Goal: Transaction & Acquisition: Book appointment/travel/reservation

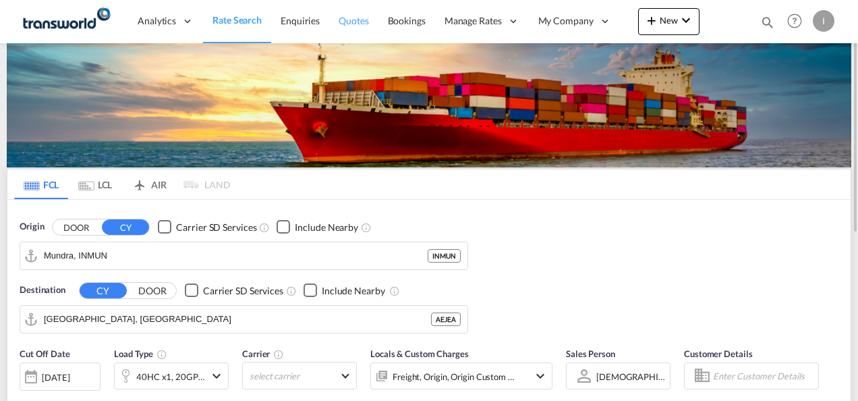
click at [354, 21] on span "Quotes" at bounding box center [354, 20] width 30 height 11
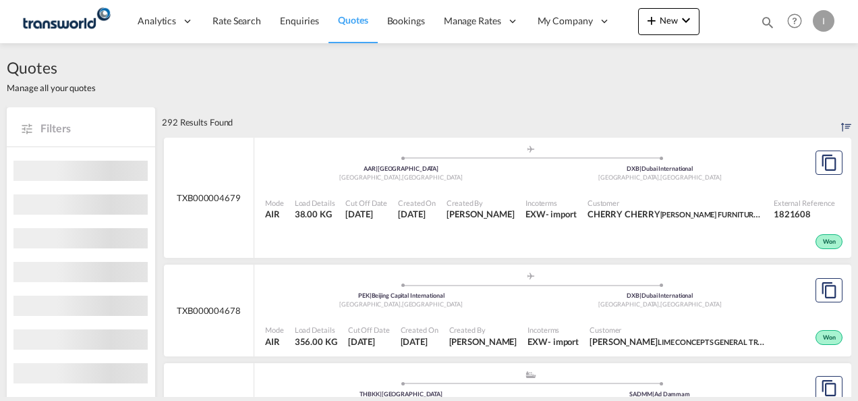
click at [650, 22] on md-icon "icon-plus 400-fg" at bounding box center [652, 20] width 16 height 16
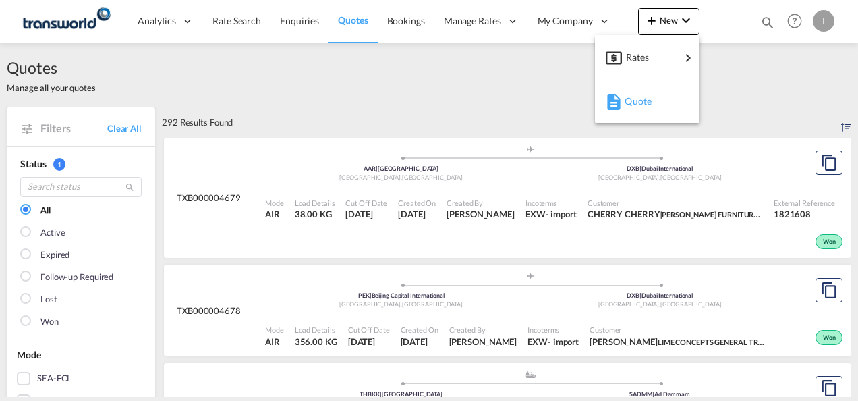
click at [627, 116] on div "Quote" at bounding box center [650, 101] width 50 height 34
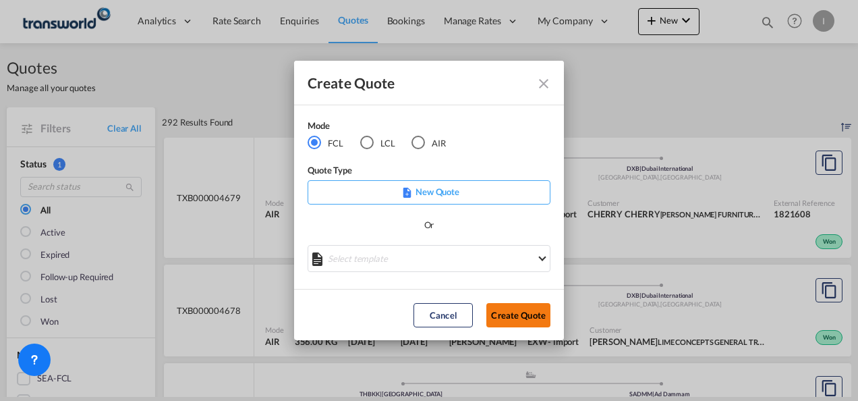
click at [499, 317] on button "Create Quote" at bounding box center [519, 315] width 64 height 24
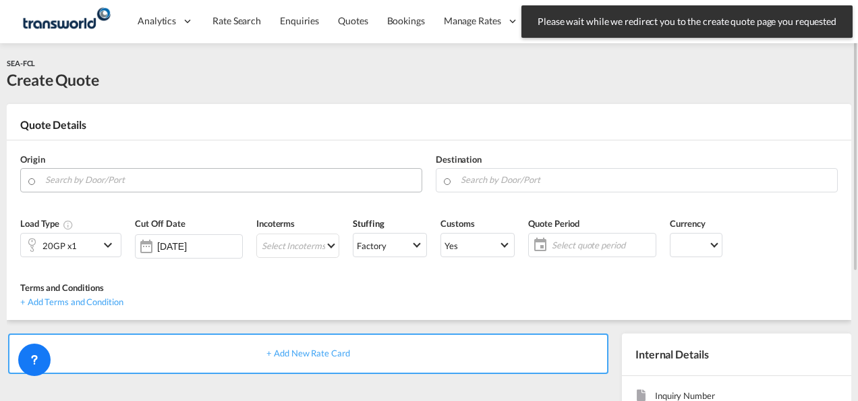
click at [105, 186] on input "Search by Door/Port" at bounding box center [230, 180] width 370 height 24
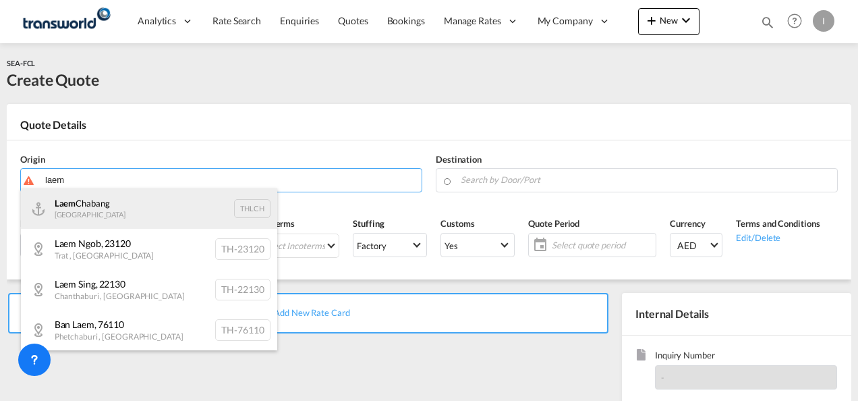
click at [112, 202] on div "Laem Chabang Thailand THLCH" at bounding box center [149, 208] width 256 height 40
type input "Laem Chabang, THLCH"
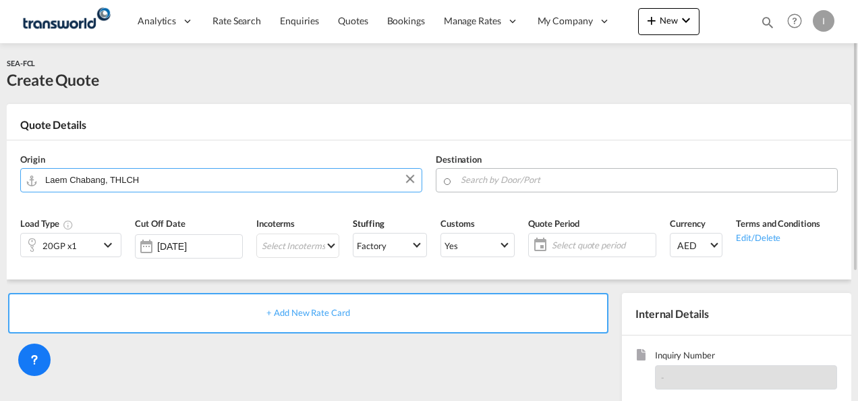
click at [489, 175] on input "Search by Door/Port" at bounding box center [646, 180] width 370 height 24
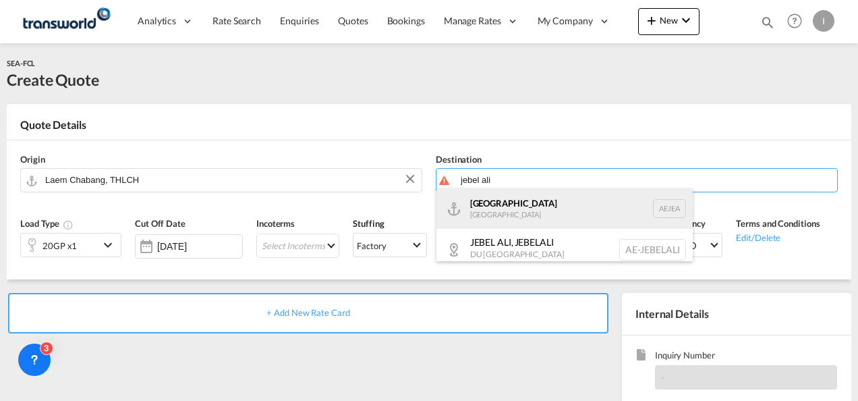
click at [507, 206] on div "[GEOGRAPHIC_DATA] [GEOGRAPHIC_DATA]" at bounding box center [565, 208] width 256 height 40
type input "[GEOGRAPHIC_DATA], [GEOGRAPHIC_DATA]"
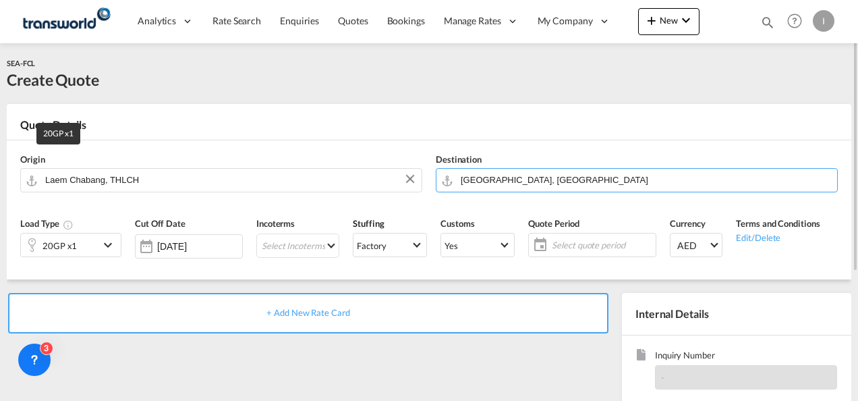
click at [65, 247] on div "20GP x1" at bounding box center [60, 245] width 34 height 19
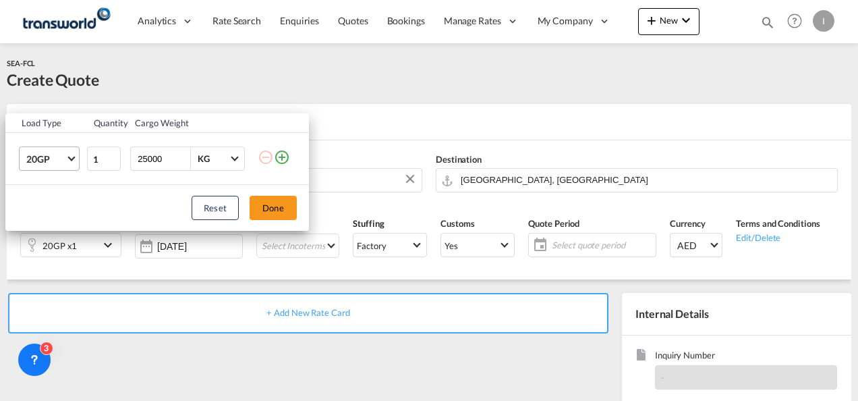
click at [72, 152] on md-select-value "20GP" at bounding box center [52, 158] width 54 height 23
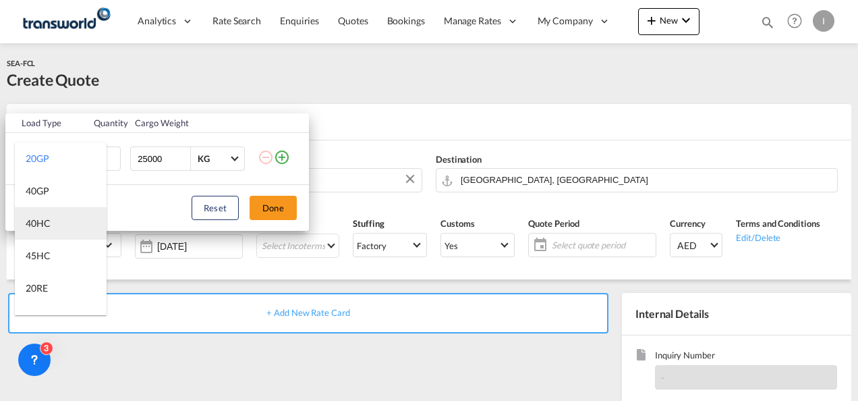
click at [49, 227] on div "40HC" at bounding box center [38, 223] width 25 height 13
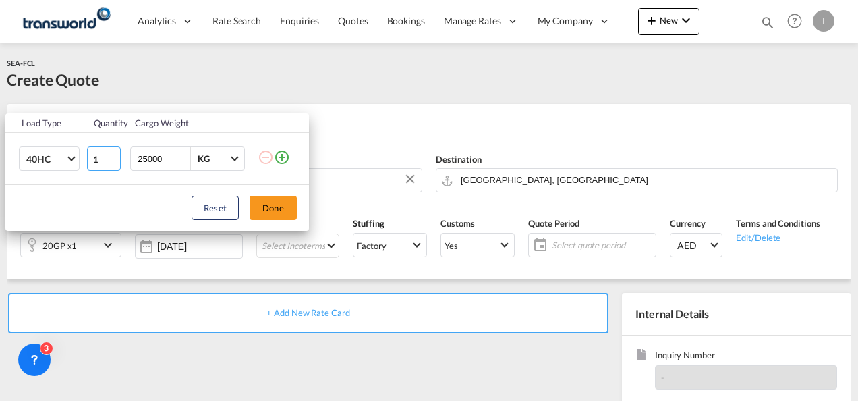
click at [105, 158] on input "1" at bounding box center [104, 158] width 34 height 24
type input "10"
click at [273, 205] on button "Done" at bounding box center [273, 208] width 47 height 24
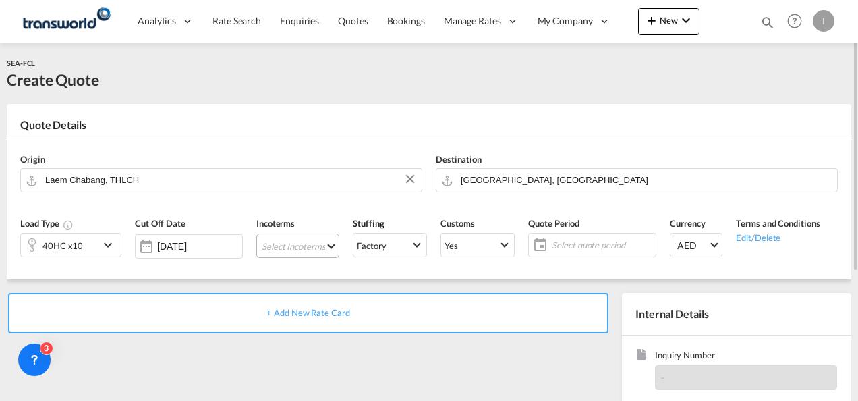
click at [278, 241] on md-select "Select Incoterms DAP - import Delivered at Place DPU - export Delivery at Place…" at bounding box center [297, 245] width 83 height 24
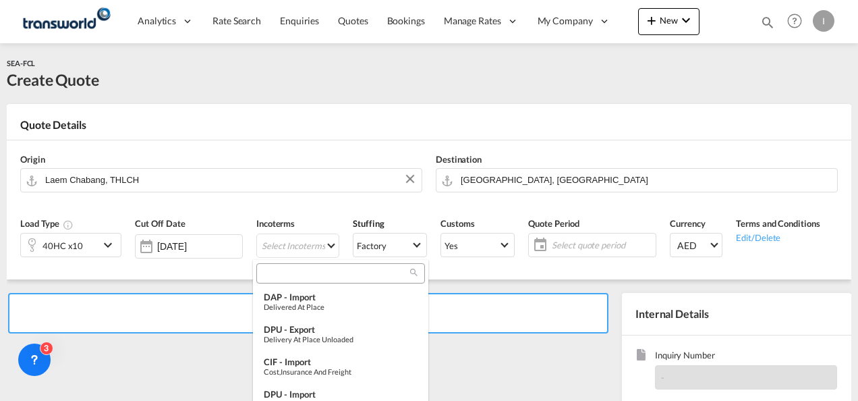
click at [278, 278] on input "search" at bounding box center [335, 273] width 150 height 12
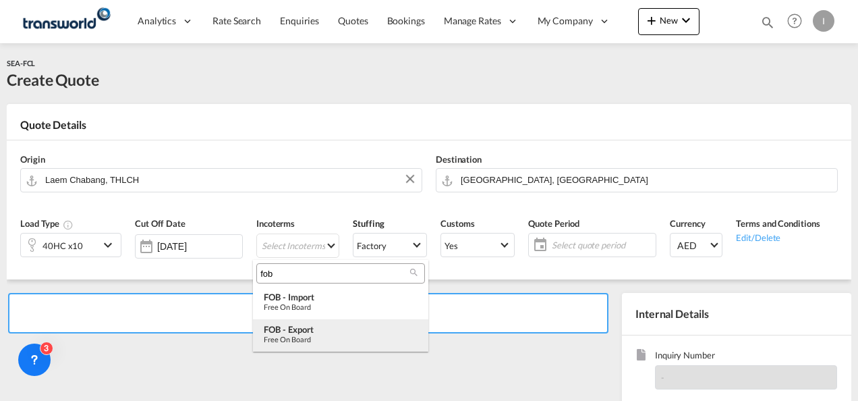
type input "fob"
click at [296, 330] on div "FOB - export" at bounding box center [341, 329] width 154 height 11
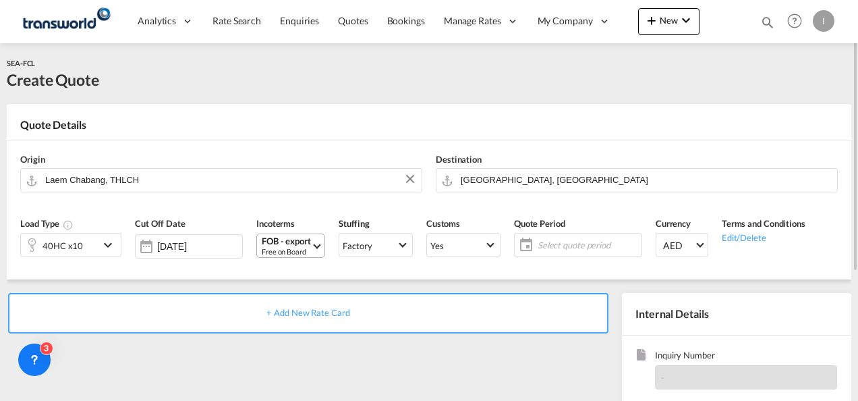
click at [304, 242] on div "FOB - export" at bounding box center [286, 241] width 49 height 10
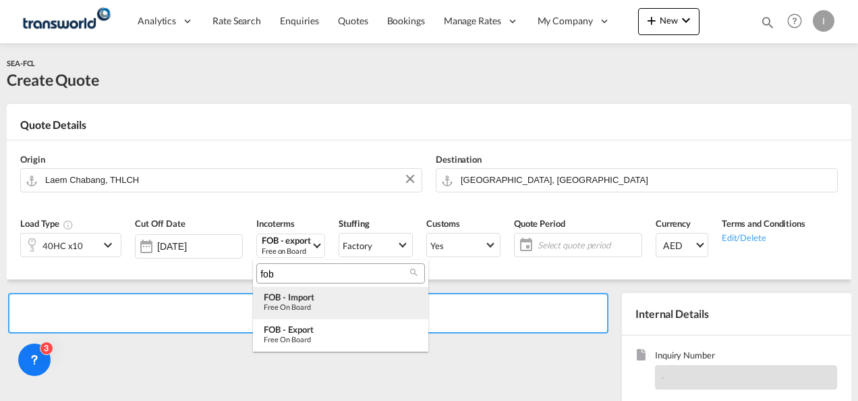
click at [304, 300] on div "FOB - import" at bounding box center [341, 296] width 154 height 11
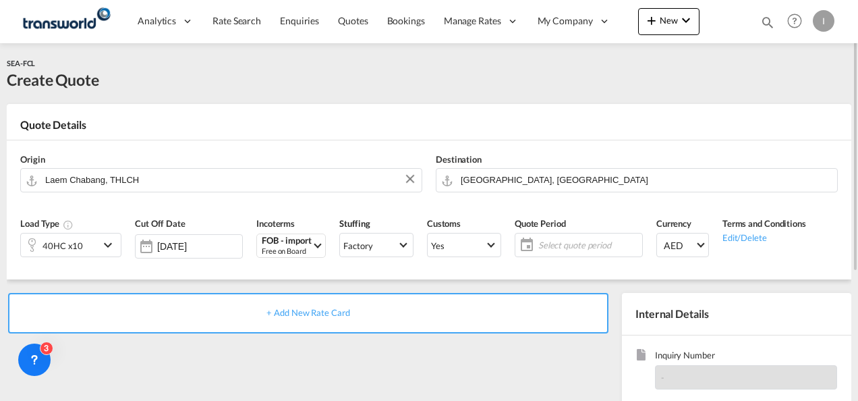
click at [583, 248] on span "Select quote period" at bounding box center [588, 245] width 101 height 12
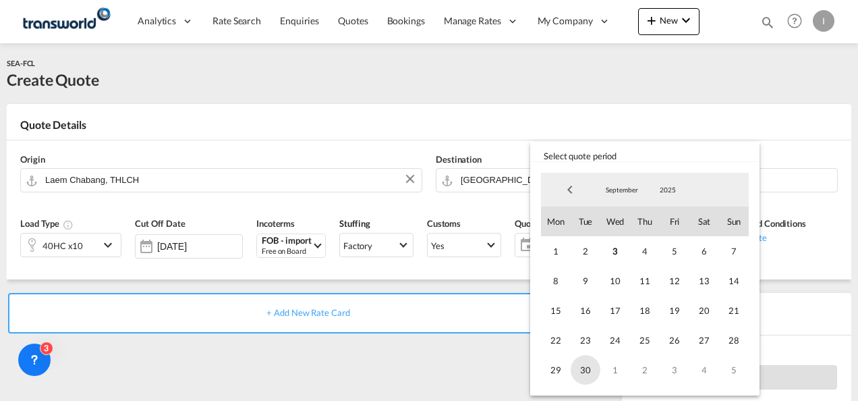
click at [590, 377] on span "30" at bounding box center [586, 370] width 30 height 30
click at [470, 370] on md-backdrop at bounding box center [429, 200] width 858 height 401
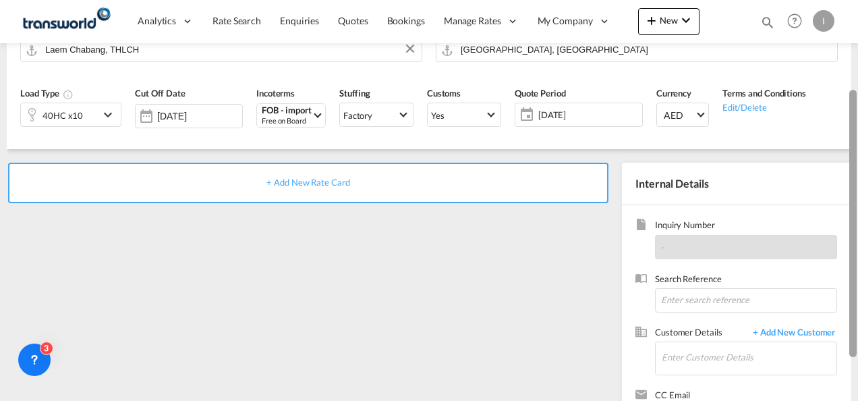
drag, startPoint x: 856, startPoint y: 239, endPoint x: 856, endPoint y: 329, distance: 89.7
click at [856, 329] on div at bounding box center [853, 223] width 7 height 267
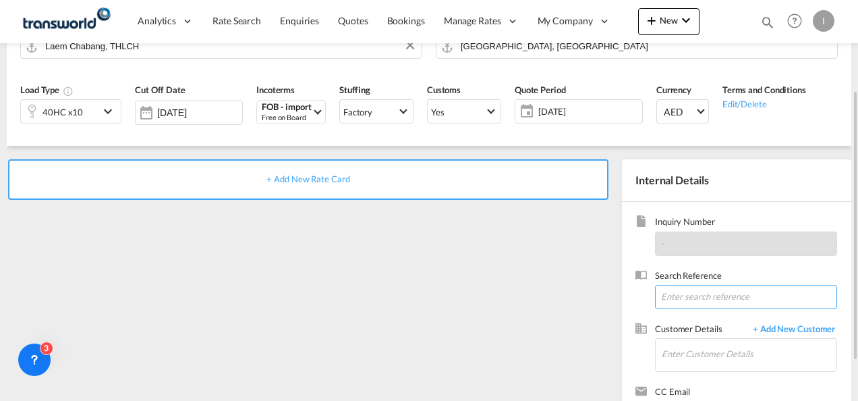
click at [668, 296] on input at bounding box center [746, 297] width 182 height 24
paste input "From Subject Received Size Categories Irishi Kiran FW: FROM [GEOGRAPHIC_DATA] T…"
click at [711, 289] on input "From Subject Received Size Categories Irishi Kiran FW: FROM [GEOGRAPHIC_DATA] T…" at bounding box center [746, 297] width 182 height 24
paste input "TWI 21620"
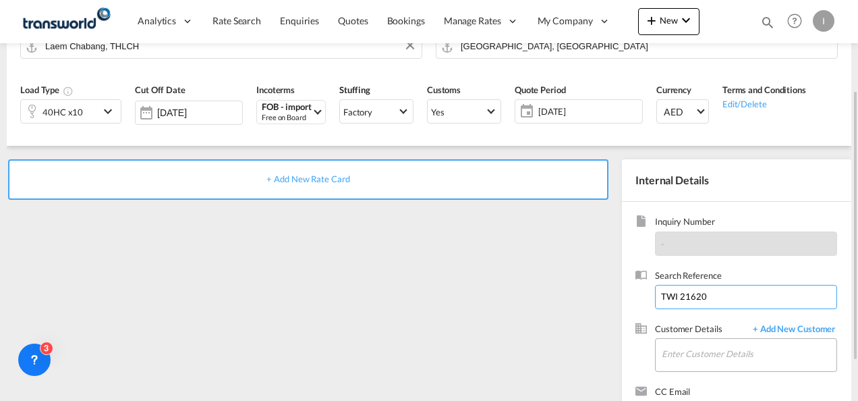
type input "TWI 21620"
click at [690, 352] on input "Enter Customer Details" at bounding box center [749, 354] width 175 height 30
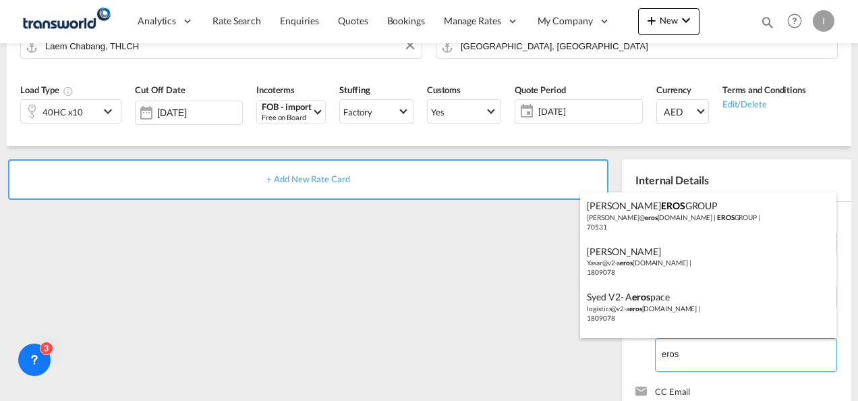
scroll to position [36, 0]
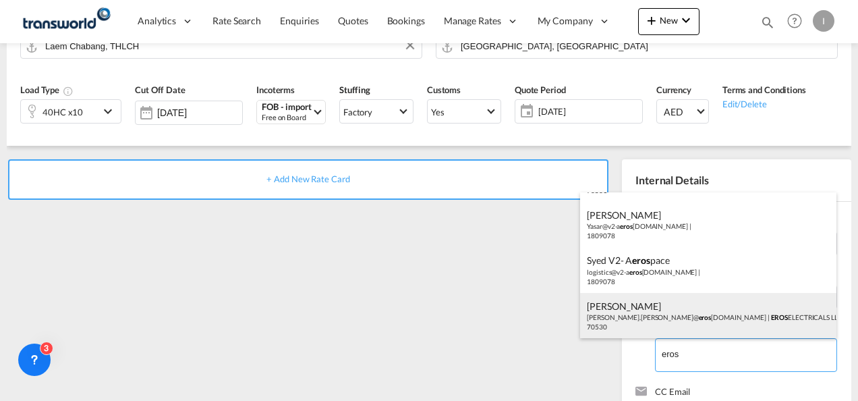
click at [685, 294] on div "[PERSON_NAME] [PERSON_NAME].[PERSON_NAME]@ eros [DOMAIN_NAME] | EROS ELECTRICAL…" at bounding box center [708, 316] width 256 height 46
type input "EROS ELECTRICALS LLC, [PERSON_NAME], [PERSON_NAME][EMAIL_ADDRESS][PERSON_NAME][…"
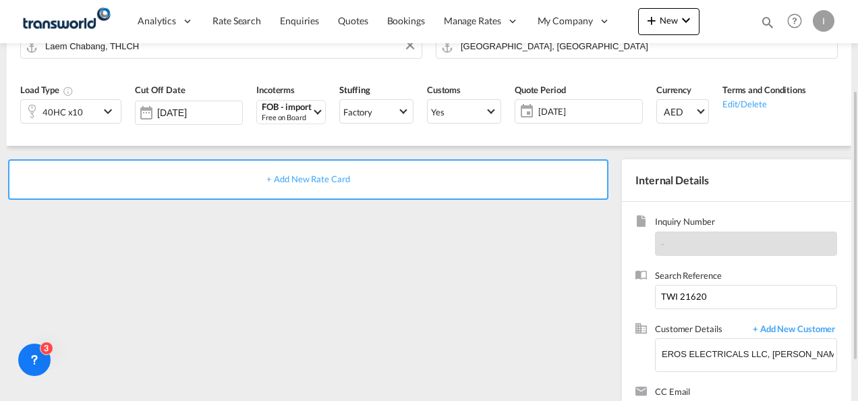
click at [302, 179] on span "+ Add New Rate Card" at bounding box center [308, 178] width 83 height 11
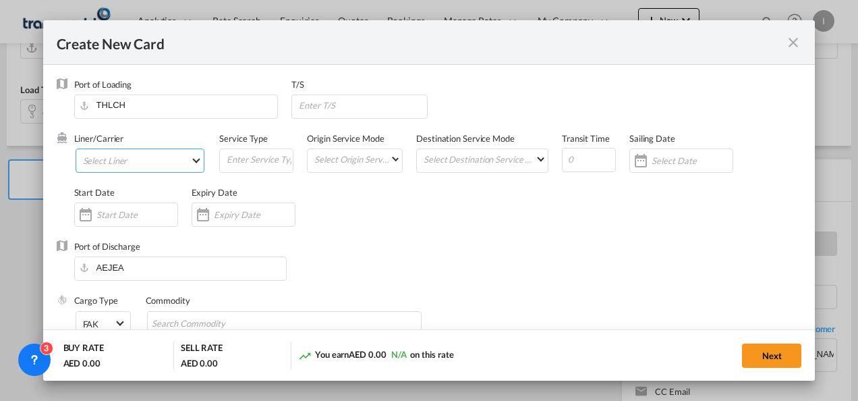
click at [150, 160] on md-select "Select Liner" at bounding box center [141, 160] width 130 height 24
type input "Basic Ocean Freight"
select select "per equipment"
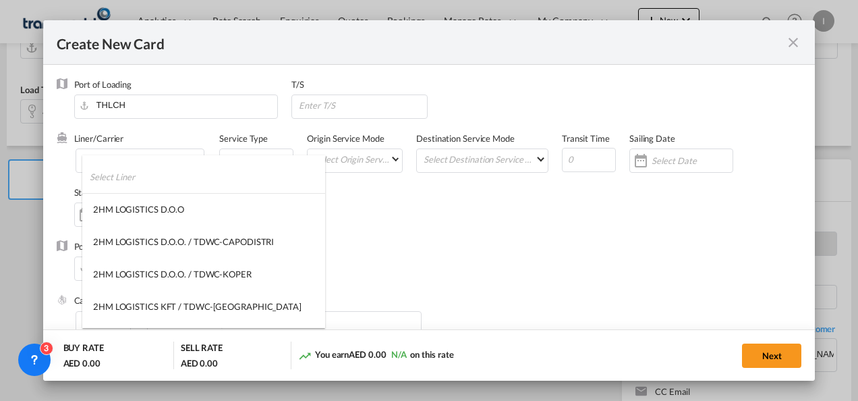
click at [120, 137] on md-backdrop at bounding box center [429, 200] width 858 height 401
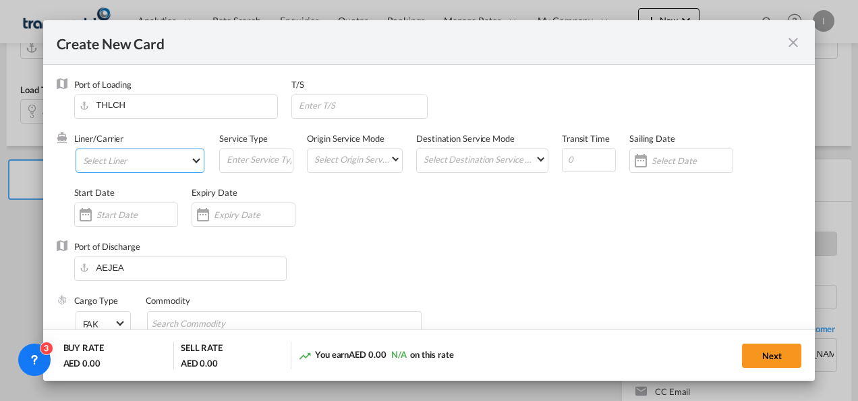
click at [115, 171] on md-select "Select Liner" at bounding box center [141, 160] width 130 height 24
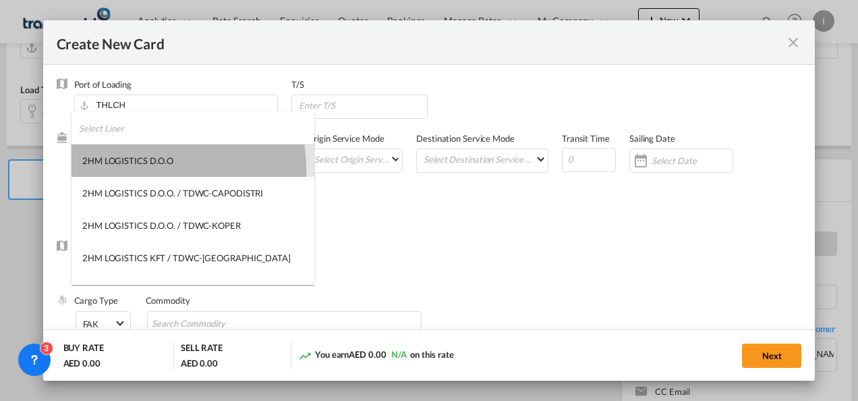
drag, startPoint x: 115, startPoint y: 171, endPoint x: 110, endPoint y: 144, distance: 27.5
click at [115, 171] on md-option "2HM LOGISTICS D.O.O" at bounding box center [193, 160] width 243 height 32
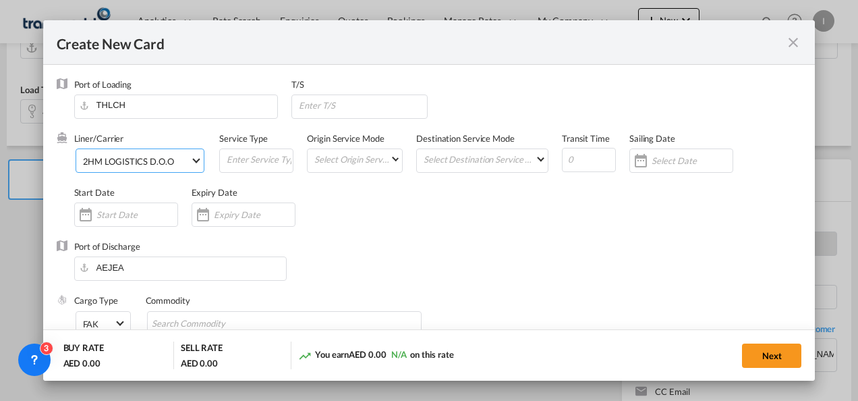
click at [107, 131] on div "Port of Loading THLCH" at bounding box center [183, 105] width 218 height 54
click at [113, 161] on div "2HM LOGISTICS D.O.O" at bounding box center [128, 161] width 91 height 11
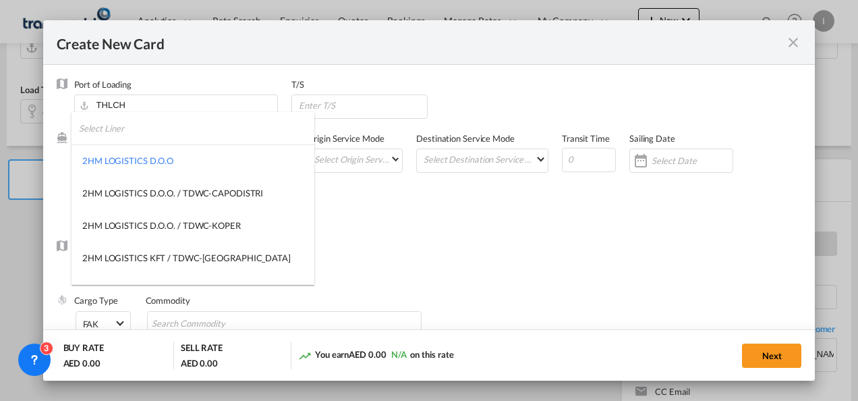
click at [107, 126] on input "search" at bounding box center [196, 128] width 235 height 32
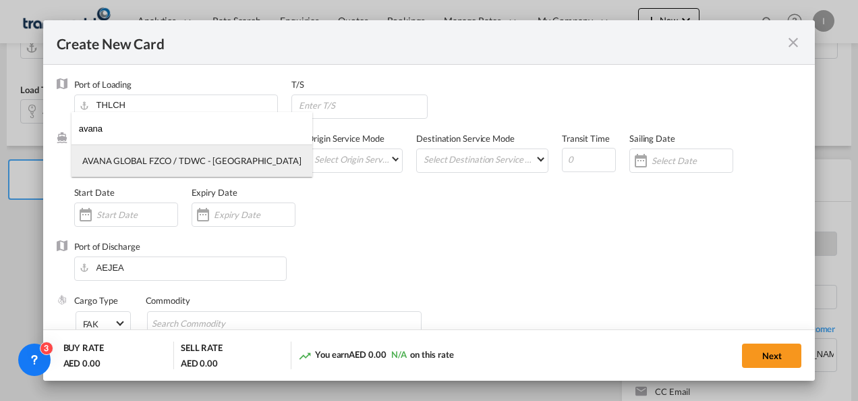
type input "avana"
click at [126, 168] on md-option "AVANA GLOBAL FZCO / TDWC - [GEOGRAPHIC_DATA]" at bounding box center [192, 160] width 241 height 32
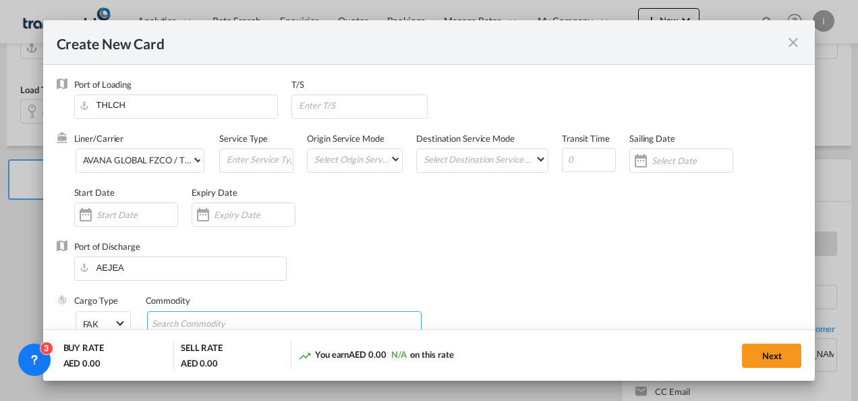
click at [192, 318] on input "Search Commodity" at bounding box center [213, 324] width 123 height 22
type input "General Cargo"
click at [337, 300] on div "Commodity" at bounding box center [285, 300] width 278 height 12
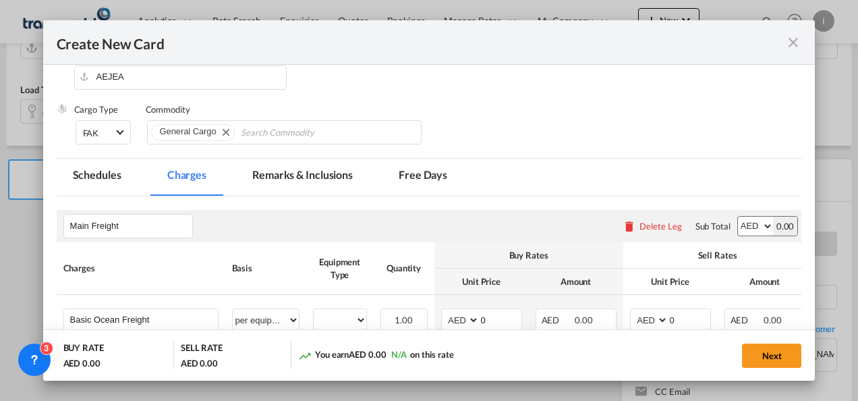
scroll to position [227, 0]
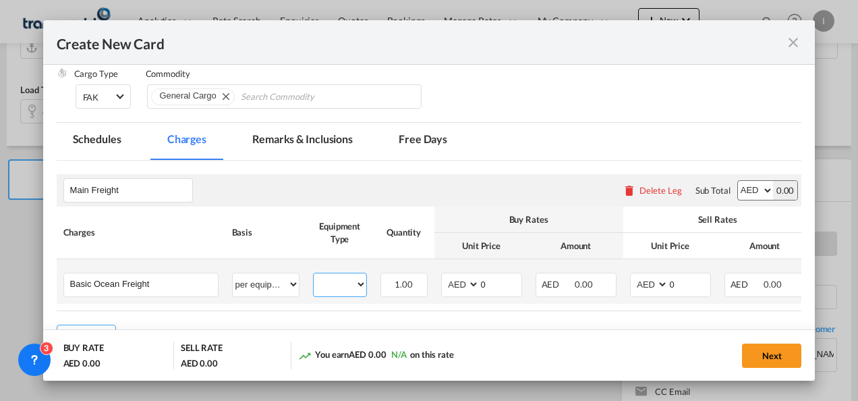
click at [348, 289] on select "40HC" at bounding box center [340, 284] width 53 height 18
select select "40HC"
click at [314, 275] on select "40HC" at bounding box center [340, 284] width 53 height 18
click at [457, 285] on select "AED AFN ALL AMD ANG AOA ARS AUD AWG AZN BAM BBD BDT BGN BHD BIF BMD BND [PERSON…" at bounding box center [461, 284] width 35 height 18
select select "string:USD"
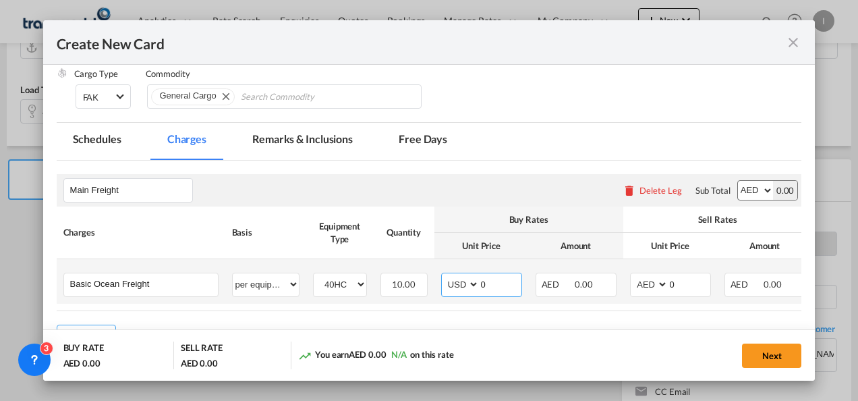
click at [444, 275] on select "AED AFN ALL AMD ANG AOA ARS AUD AWG AZN BAM BBD BDT BGN BHD BIF BMD BND [PERSON…" at bounding box center [461, 284] width 35 height 18
click at [489, 285] on input "0" at bounding box center [501, 283] width 42 height 20
type input "1150"
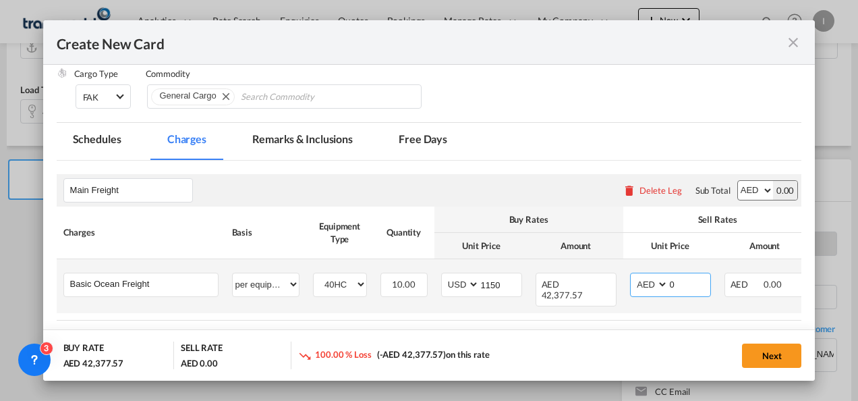
click at [648, 291] on select "AED AFN ALL AMD ANG AOA ARS AUD AWG AZN BAM BBD BDT BGN BHD BIF BMD BND [PERSON…" at bounding box center [650, 284] width 35 height 18
select select "string:USD"
click at [633, 275] on select "AED AFN ALL AMD ANG AOA ARS AUD AWG AZN BAM BBD BDT BGN BHD BIF BMD BND [PERSON…" at bounding box center [650, 284] width 35 height 18
click at [671, 288] on input "0" at bounding box center [690, 283] width 42 height 20
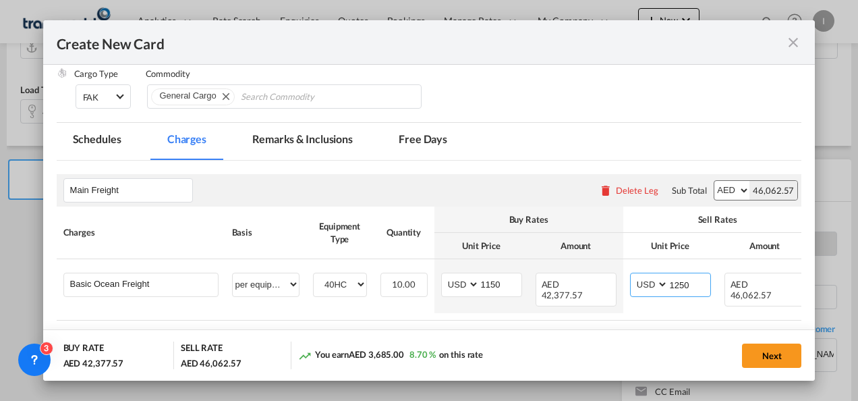
type input "1250"
click at [623, 348] on div "Next" at bounding box center [661, 355] width 282 height 28
click at [772, 364] on button "Next" at bounding box center [771, 355] width 59 height 24
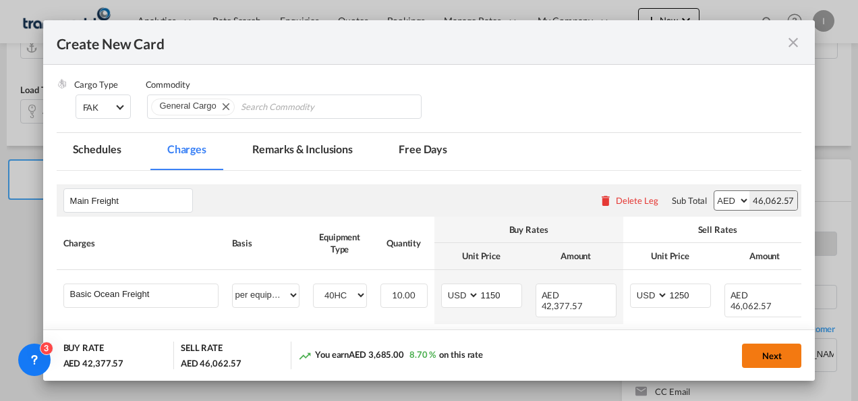
scroll to position [0, 0]
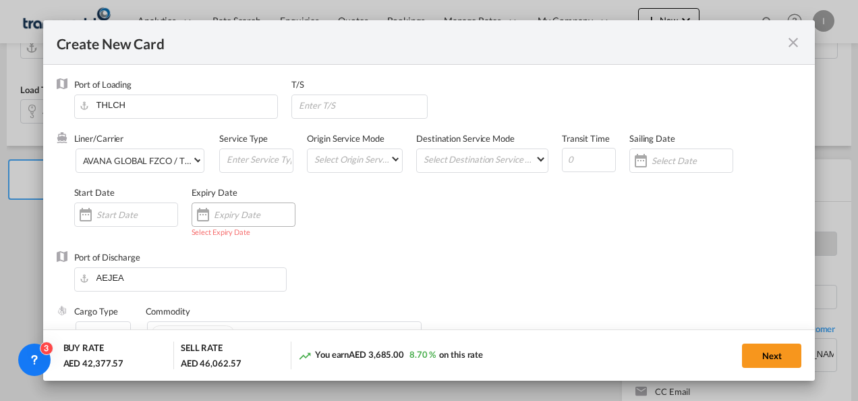
click at [273, 225] on div "Create New CardPort ..." at bounding box center [244, 214] width 104 height 24
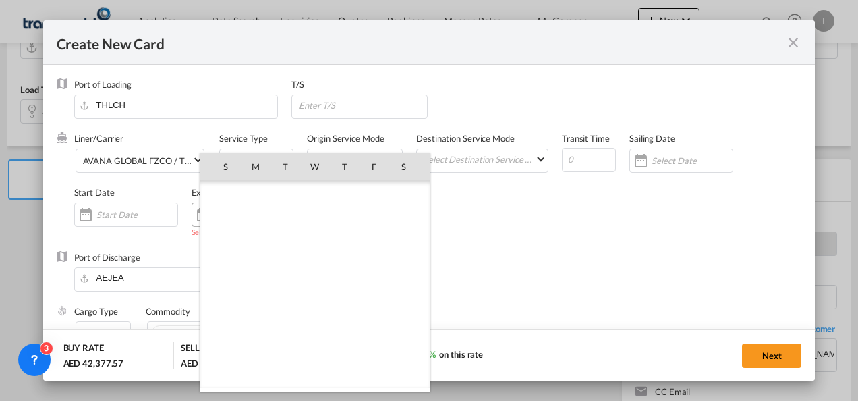
scroll to position [312566, 0]
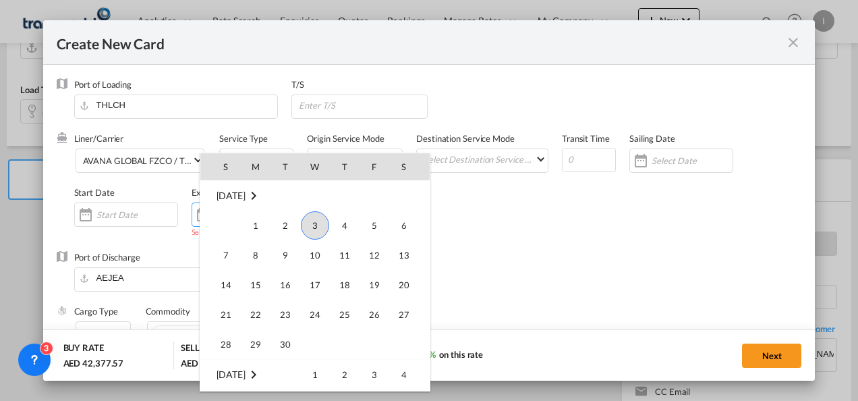
click at [280, 360] on td "[DATE]" at bounding box center [250, 375] width 100 height 30
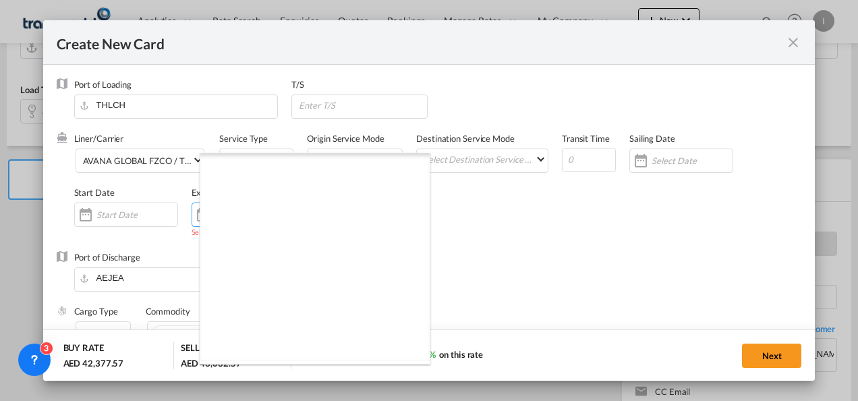
scroll to position [8610, 0]
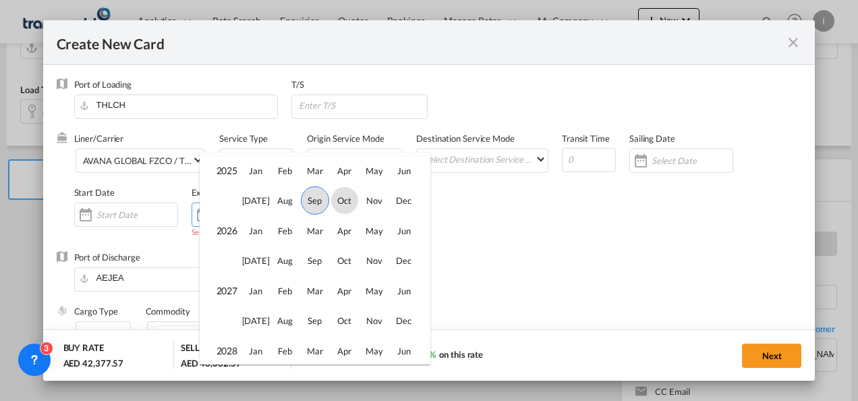
click at [310, 205] on span "Sep" at bounding box center [315, 200] width 28 height 28
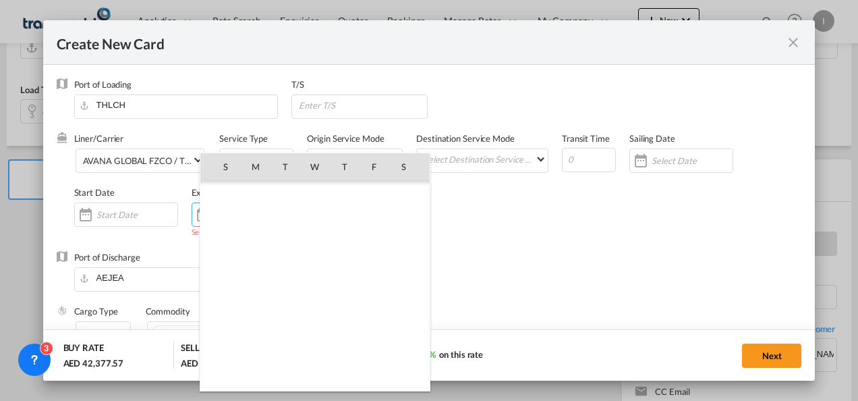
scroll to position [312566, 0]
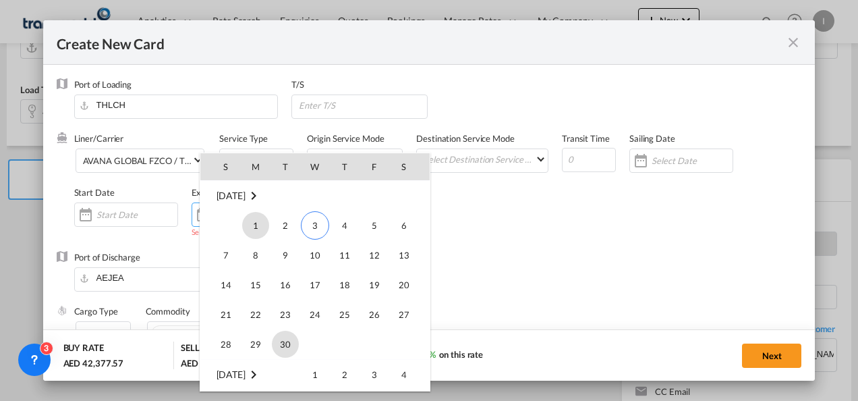
click at [285, 331] on span "30" at bounding box center [285, 344] width 27 height 27
type input "[DATE]"
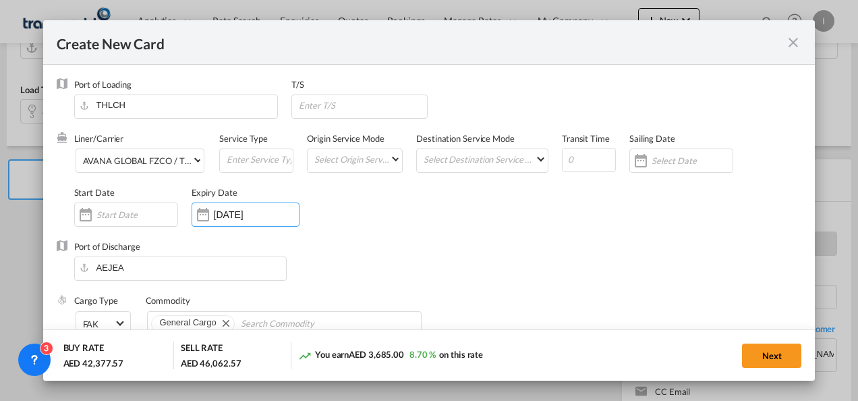
click at [833, 336] on div "Create New Card Port of [GEOGRAPHIC_DATA] THLCH T/S Liner/Carrier AVANA GLOBAL …" at bounding box center [429, 200] width 858 height 401
click at [756, 360] on button "Next" at bounding box center [771, 355] width 59 height 24
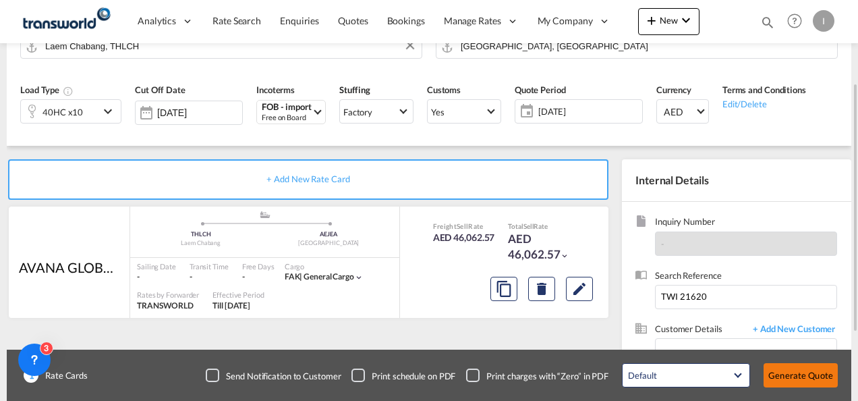
click at [767, 367] on button "Generate Quote" at bounding box center [801, 375] width 74 height 24
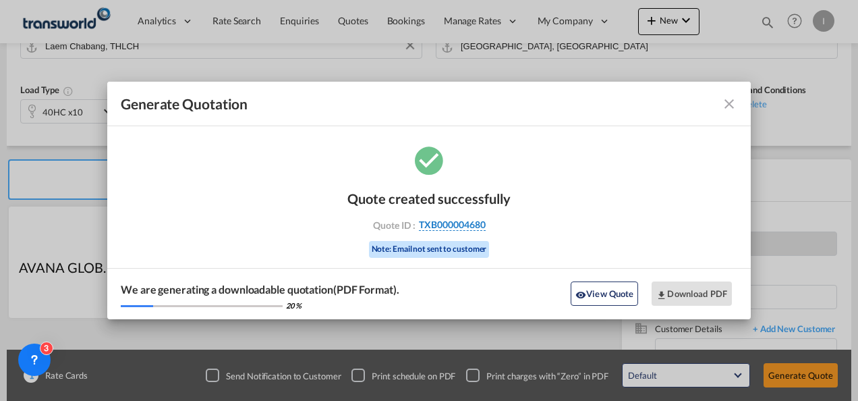
click at [466, 220] on span "TXB000004680" at bounding box center [452, 225] width 67 height 12
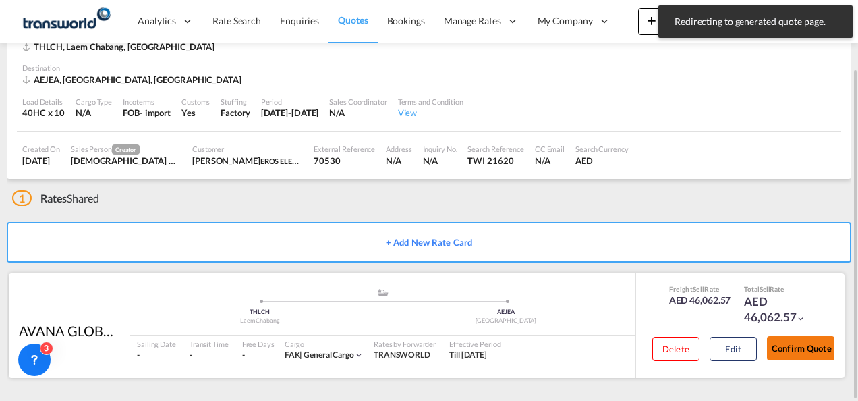
click at [812, 349] on button "Confirm Quote" at bounding box center [800, 348] width 67 height 24
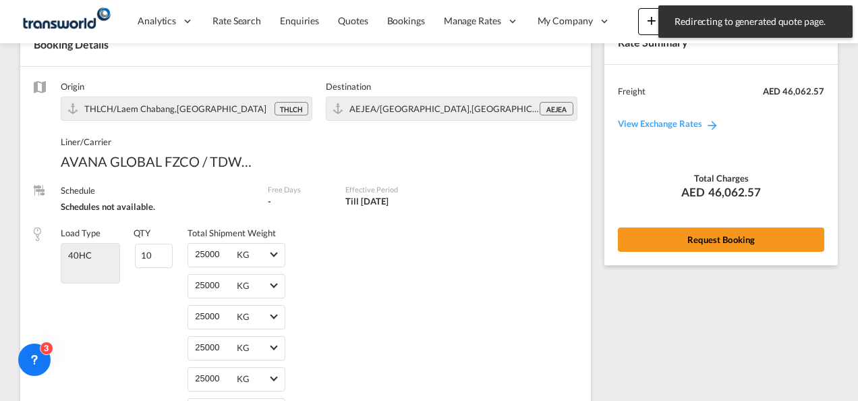
scroll to position [822, 0]
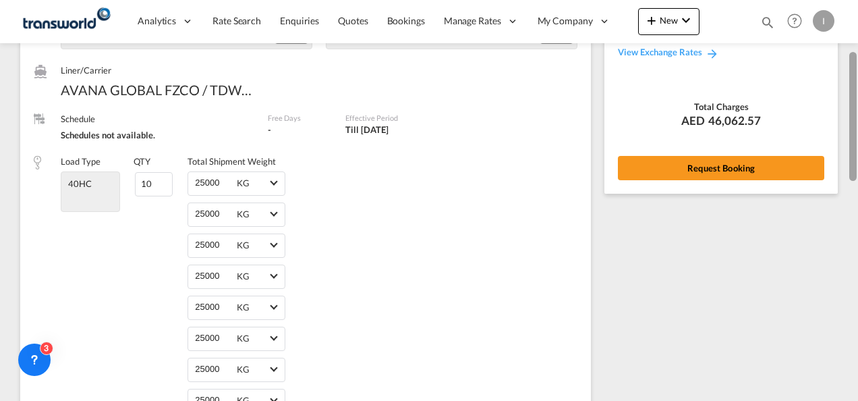
drag, startPoint x: 855, startPoint y: 335, endPoint x: 858, endPoint y: 118, distance: 216.6
click at [858, 118] on html "Analytics Reports Dashboard Rate Search Enquiries Quotes" at bounding box center [429, 200] width 858 height 401
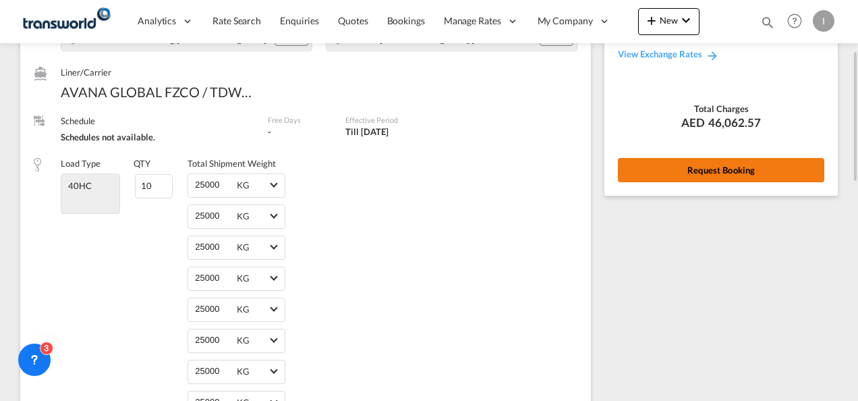
click at [714, 173] on button "Request Booking" at bounding box center [721, 170] width 206 height 24
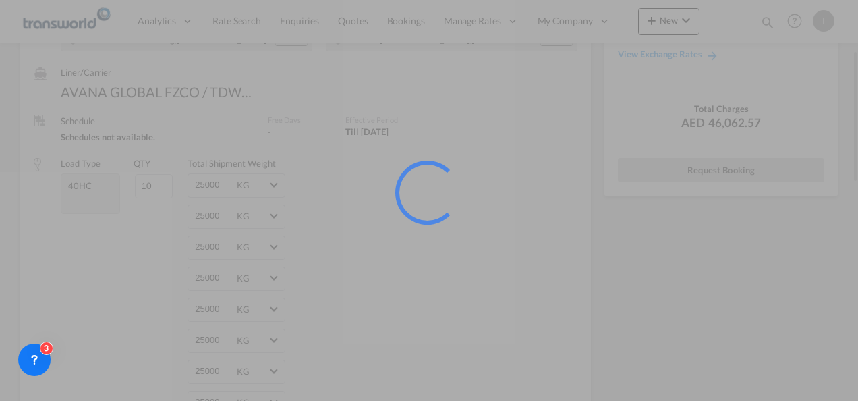
scroll to position [25, 0]
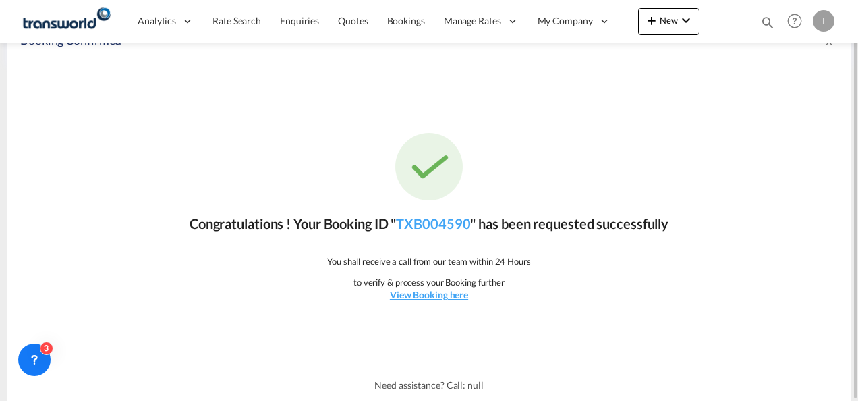
click at [428, 231] on p "Congratulations ! Your Booking ID " TXB004590 " has been requested successfully" at bounding box center [429, 223] width 479 height 19
click at [427, 223] on link "TXB004590" at bounding box center [433, 223] width 74 height 16
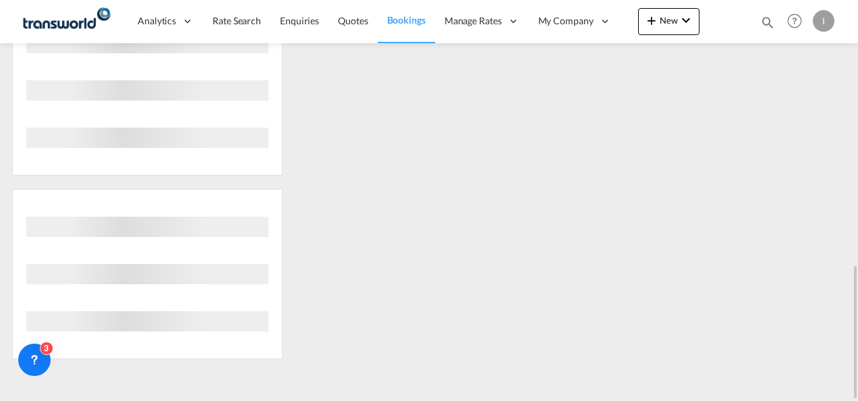
scroll to position [331, 0]
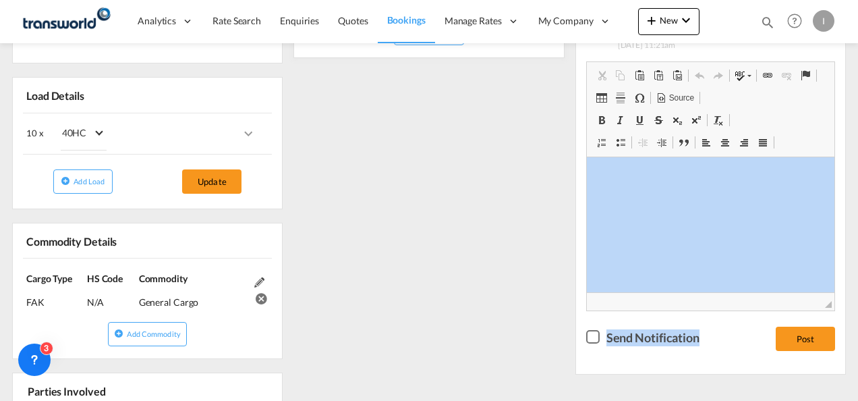
drag, startPoint x: 858, startPoint y: 244, endPoint x: 860, endPoint y: 72, distance: 172.1
click at [858, 72] on html "Analytics Reports Dashboard Rate Search Enquiries Quotes" at bounding box center [429, 200] width 858 height 401
click at [509, 206] on div "References Inquiry No. N/A Quotation No. TXB000004680 Search Reference TWI 2162…" at bounding box center [429, 277] width 845 height 742
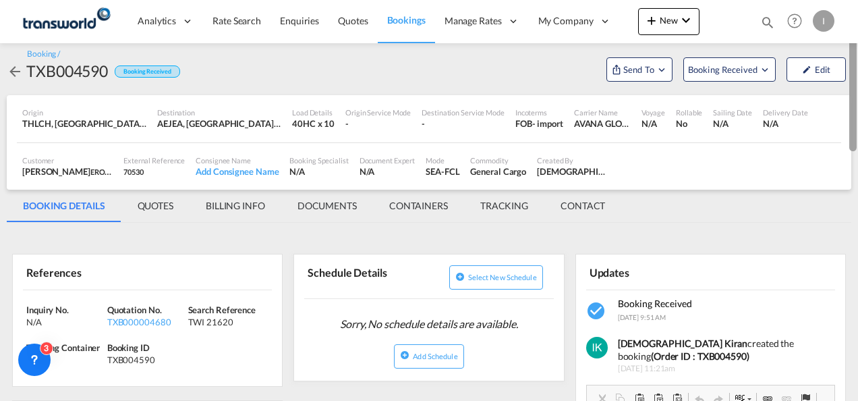
scroll to position [0, 0]
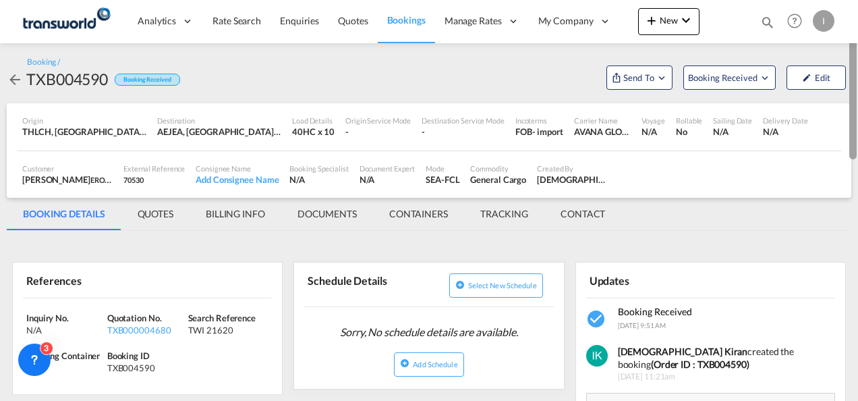
drag, startPoint x: 854, startPoint y: 260, endPoint x: 860, endPoint y: 109, distance: 151.9
click at [858, 109] on html "Analytics Reports Dashboard Rate Search Enquiries Quotes" at bounding box center [429, 200] width 858 height 401
click at [660, 82] on md-icon "Open demo menu" at bounding box center [662, 78] width 12 height 12
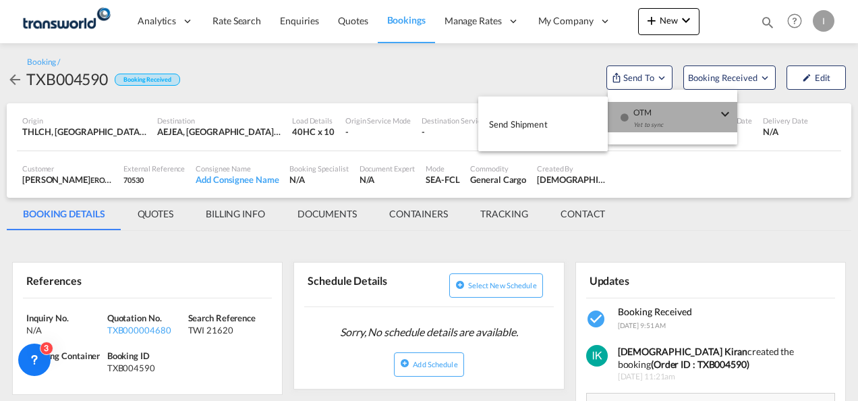
click at [664, 124] on div "Yet to sync" at bounding box center [676, 128] width 84 height 28
click at [502, 123] on span "Send Shipment" at bounding box center [518, 124] width 59 height 22
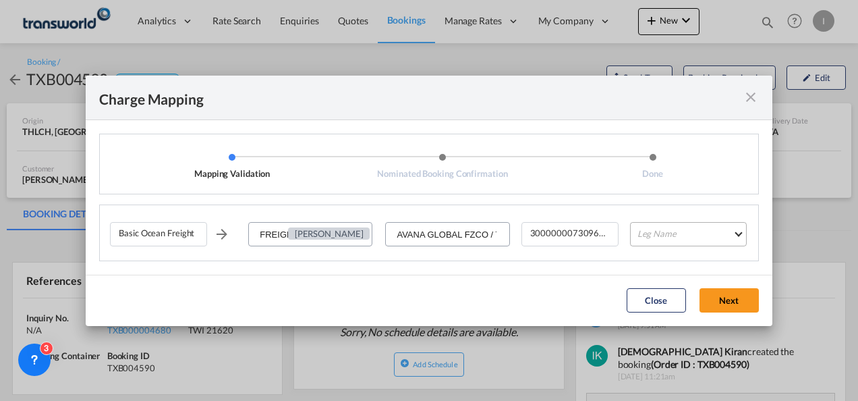
click at [646, 227] on md-select "Leg Name HANDLING ORIGIN VESSEL HANDLING DESTINATION OTHERS TL PICK UP CUSTOMS …" at bounding box center [688, 234] width 117 height 24
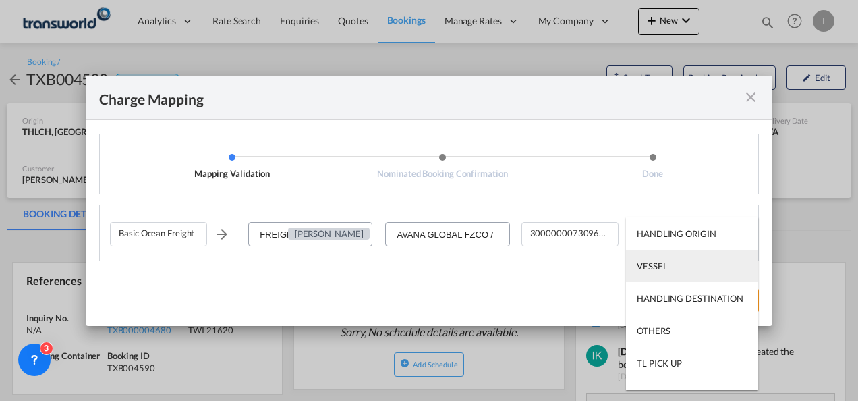
click at [653, 271] on div "VESSEL" at bounding box center [652, 266] width 30 height 12
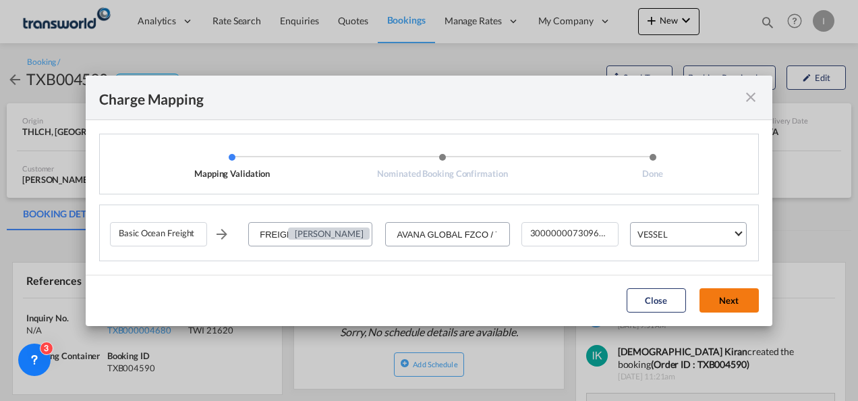
click at [714, 311] on button "Next" at bounding box center [729, 300] width 59 height 24
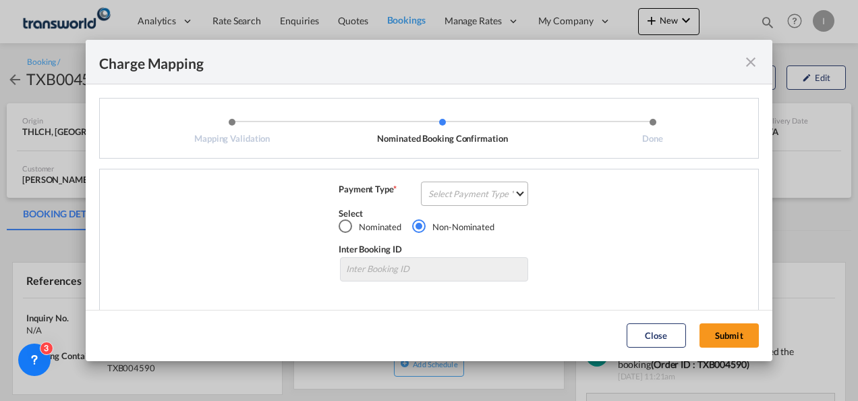
click at [468, 194] on md-select "Select Payment Type COLLECT PREPAID" at bounding box center [474, 194] width 107 height 24
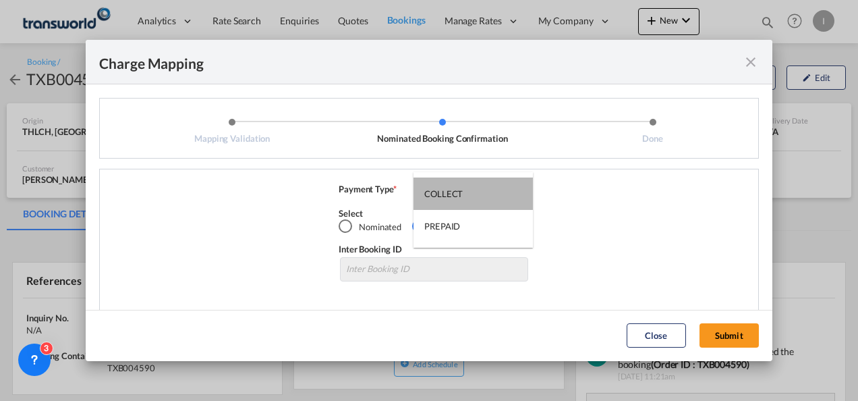
click at [468, 194] on md-option "COLLECT" at bounding box center [473, 193] width 119 height 32
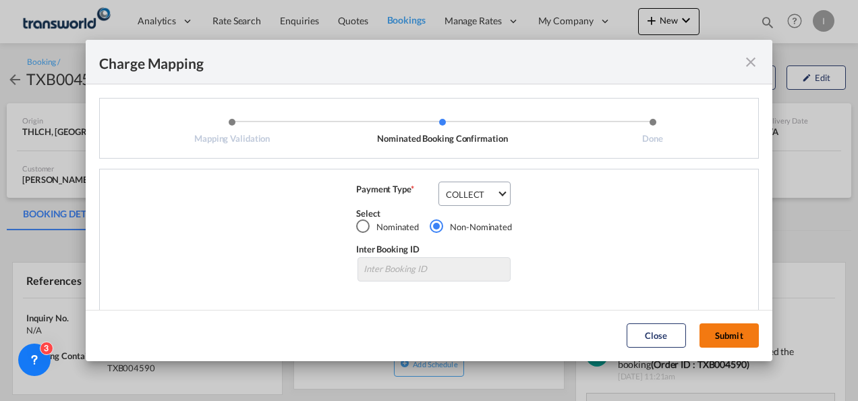
click at [720, 344] on button "Submit" at bounding box center [729, 335] width 59 height 24
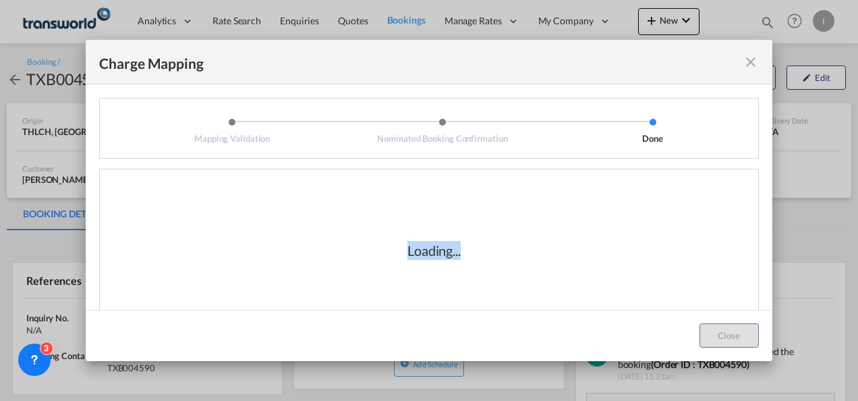
drag, startPoint x: 402, startPoint y: 250, endPoint x: 458, endPoint y: 254, distance: 56.2
click at [458, 254] on div "Loading..." at bounding box center [434, 250] width 135 height 19
drag, startPoint x: 458, startPoint y: 254, endPoint x: 474, endPoint y: 279, distance: 30.0
click at [474, 279] on div "Loading..." at bounding box center [434, 250] width 648 height 135
click at [428, 252] on div "Loading..." at bounding box center [434, 250] width 53 height 19
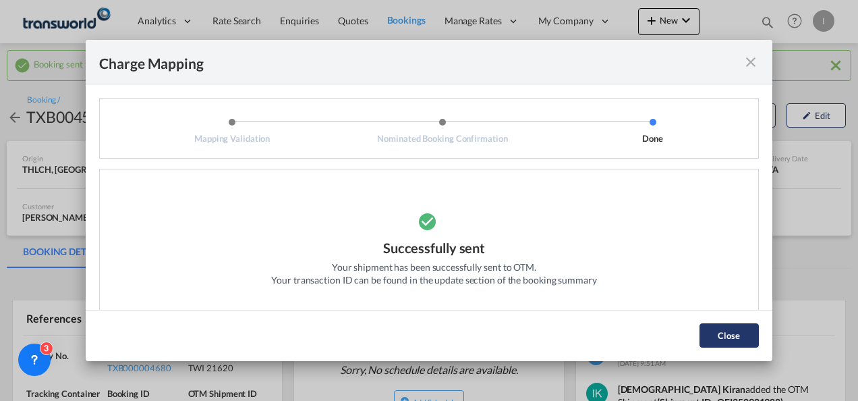
click at [720, 337] on button "Close" at bounding box center [729, 335] width 59 height 24
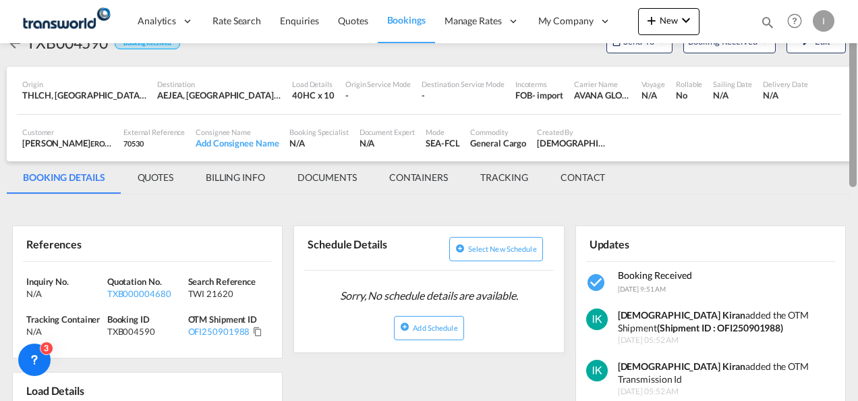
scroll to position [92, 0]
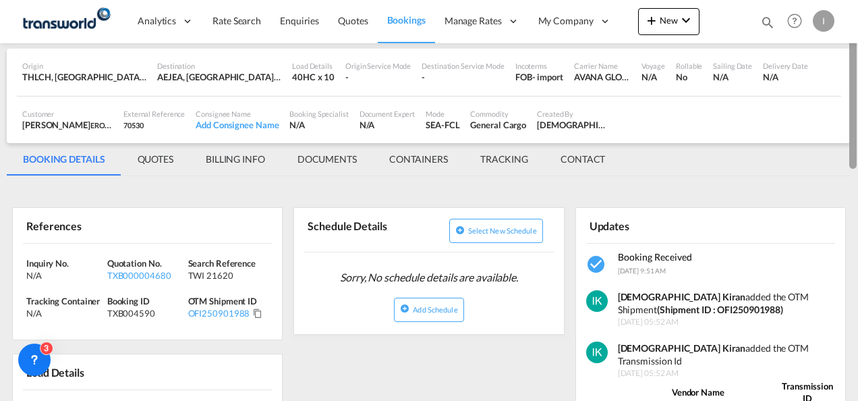
drag, startPoint x: 856, startPoint y: 143, endPoint x: 849, endPoint y: 178, distance: 35.7
click at [850, 169] on div at bounding box center [853, 93] width 7 height 151
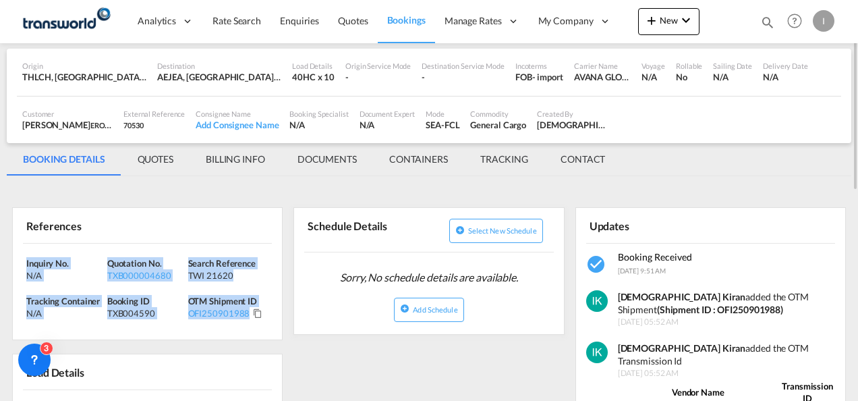
drag, startPoint x: 269, startPoint y: 316, endPoint x: 8, endPoint y: 246, distance: 270.6
copy div "Inquiry No. N/A Quotation No. TXB000004680 Search Reference TWI 21620 Tracking …"
click at [371, 12] on link "Quotes" at bounding box center [353, 21] width 49 height 44
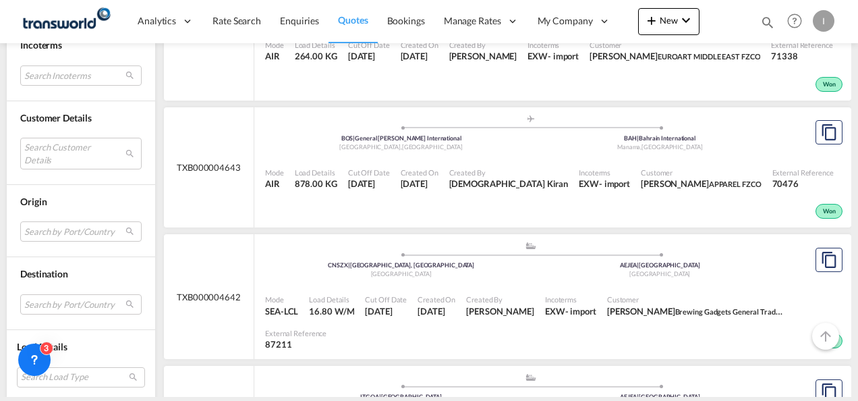
scroll to position [4881, 0]
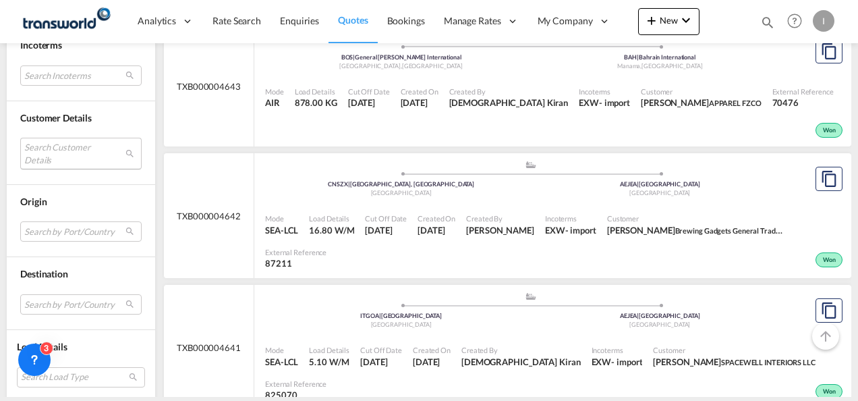
click at [70, 152] on md-select "Search Customer Details user name user most FRIENDSHIP [PERSON_NAME][EMAIL_ADDR…" at bounding box center [80, 153] width 121 height 31
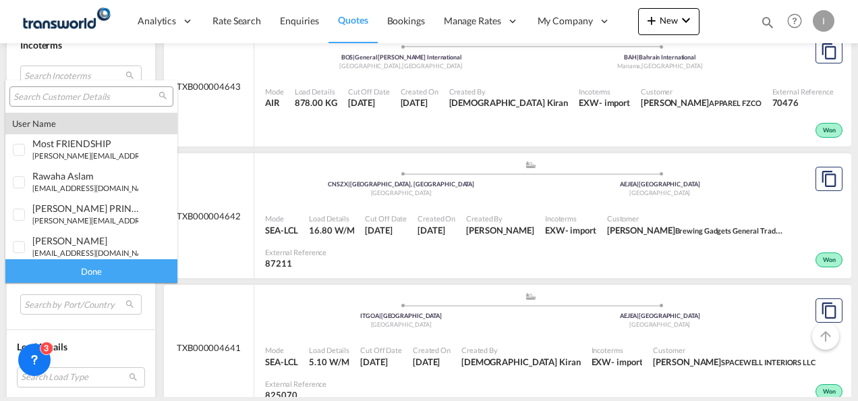
click at [54, 96] on input "search" at bounding box center [85, 97] width 145 height 12
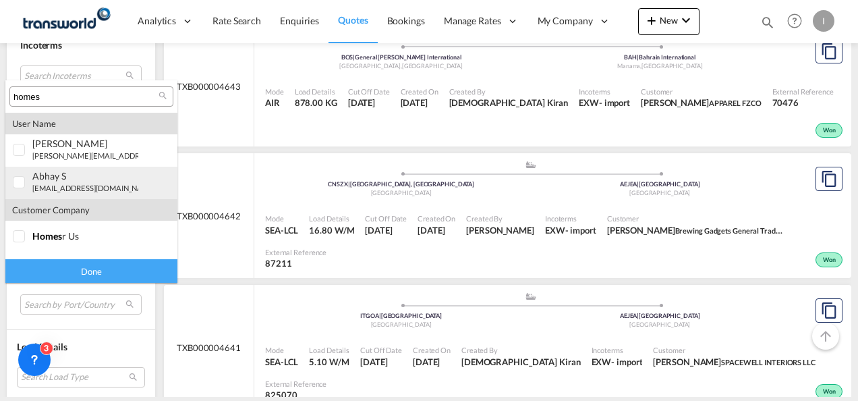
type input "homes"
click at [59, 175] on div "abhay S" at bounding box center [85, 175] width 106 height 11
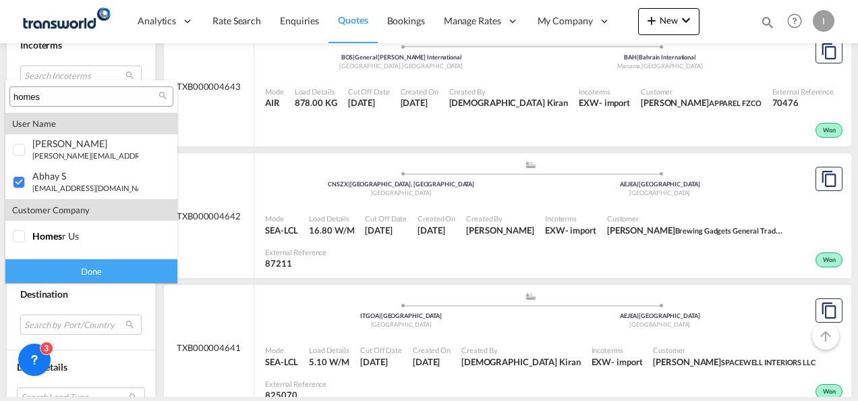
click at [97, 281] on div "Done" at bounding box center [91, 271] width 172 height 24
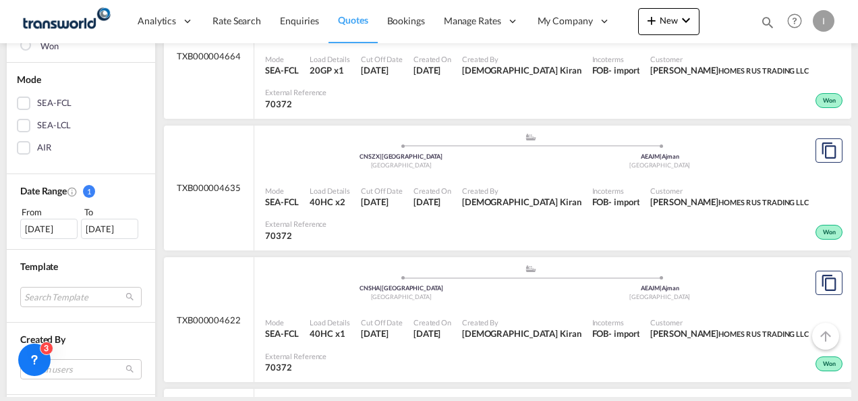
scroll to position [279, 0]
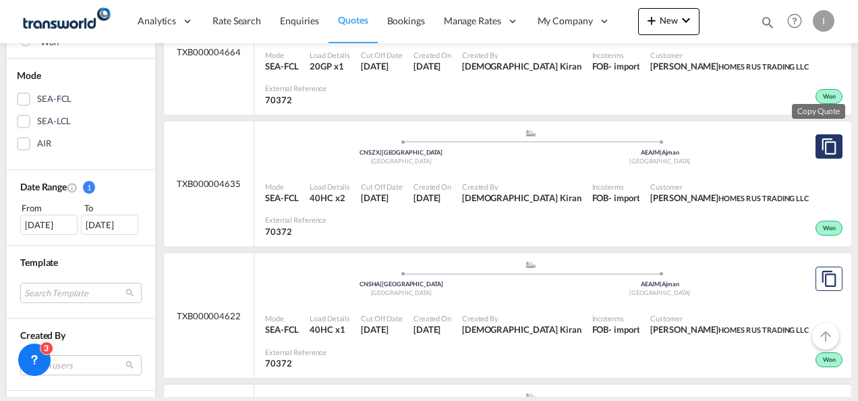
click at [823, 138] on md-icon "assets/icons/custom/copyQuote.svg" at bounding box center [829, 146] width 16 height 16
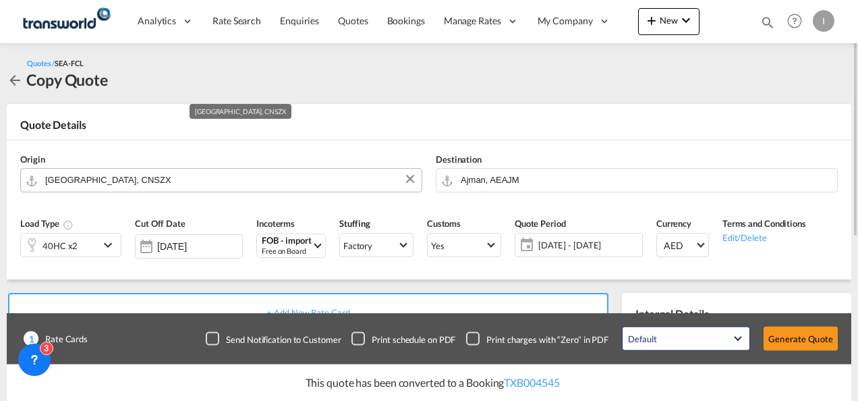
click at [144, 186] on input "[GEOGRAPHIC_DATA], CNSZX" at bounding box center [230, 180] width 370 height 24
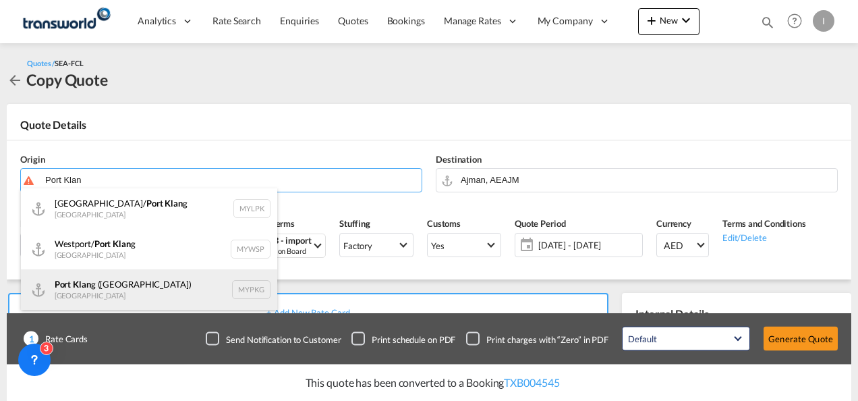
click at [103, 290] on div "Port Klan g ([GEOGRAPHIC_DATA]) [GEOGRAPHIC_DATA] MYPKG" at bounding box center [149, 289] width 256 height 40
type input "[GEOGRAPHIC_DATA] ([GEOGRAPHIC_DATA]), MYPKG"
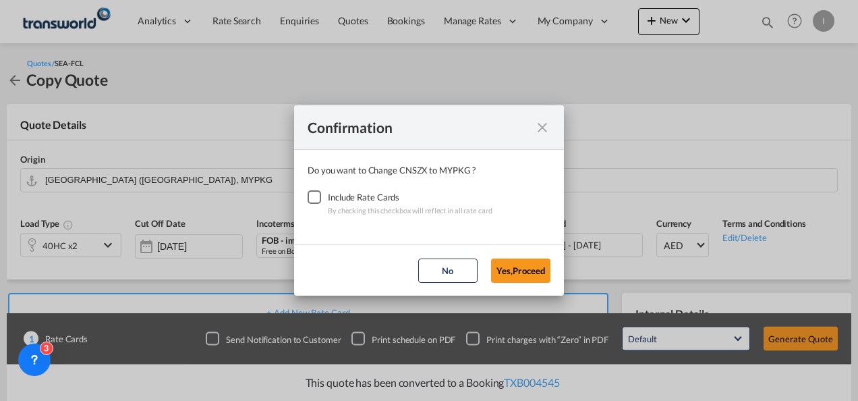
click at [312, 196] on div "Checkbox No Ink" at bounding box center [314, 196] width 13 height 13
click at [504, 276] on button "Yes,Proceed" at bounding box center [520, 270] width 59 height 24
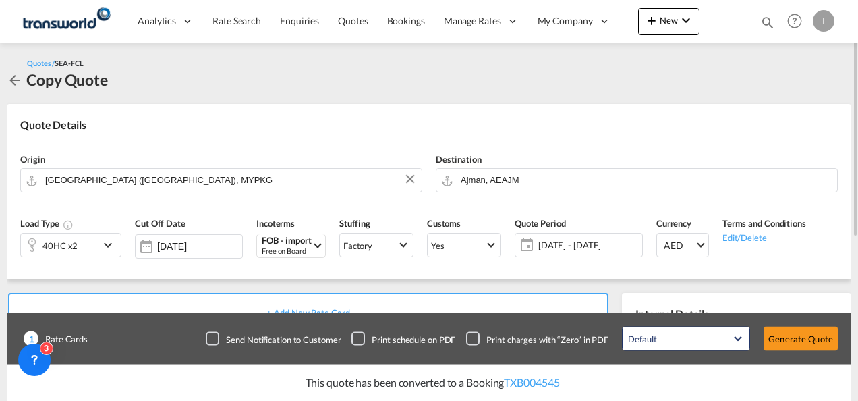
click at [78, 242] on div "40HC x2" at bounding box center [60, 244] width 78 height 23
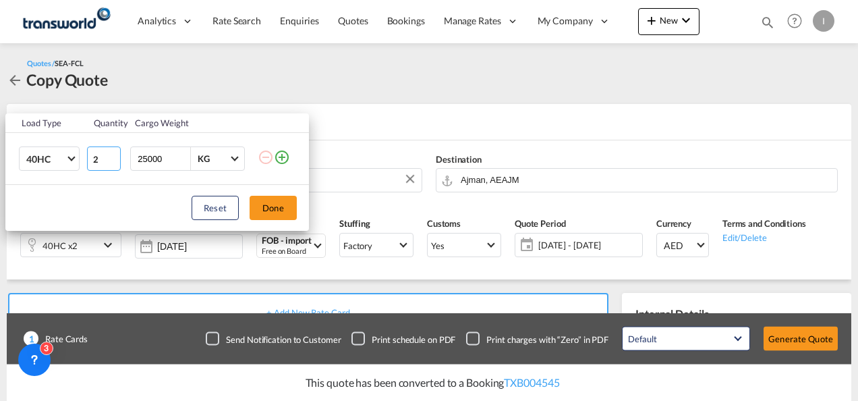
type input "1"
click at [115, 163] on input "1" at bounding box center [104, 158] width 34 height 24
click at [266, 202] on button "Done" at bounding box center [273, 208] width 47 height 24
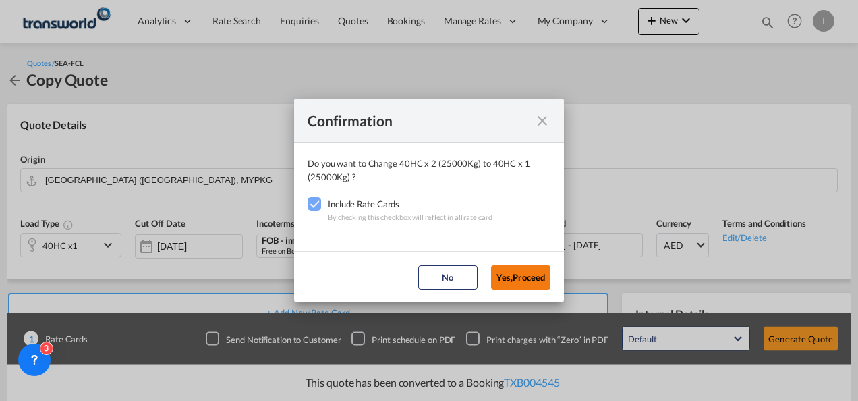
click at [525, 274] on button "Yes,Proceed" at bounding box center [520, 277] width 59 height 24
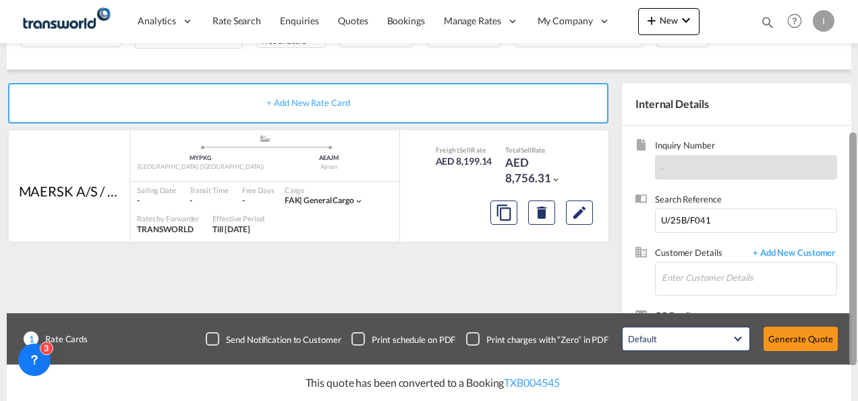
drag, startPoint x: 854, startPoint y: 175, endPoint x: 860, endPoint y: 301, distance: 125.7
click at [858, 301] on html "Analytics Reports Dashboard Rate Search Enquiries Quotes" at bounding box center [429, 200] width 858 height 401
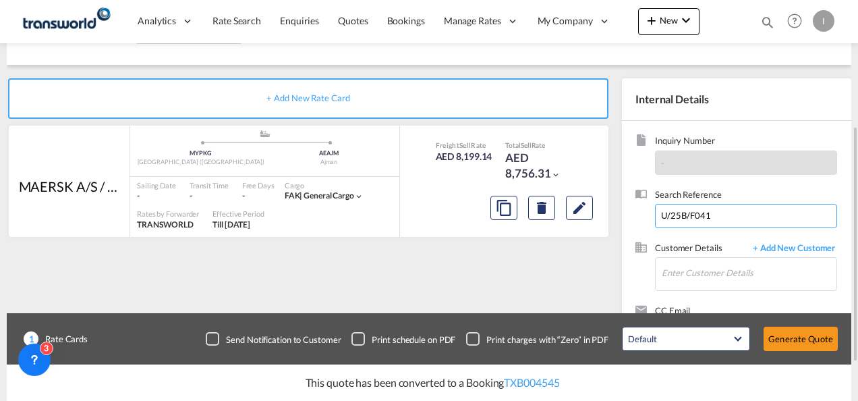
click at [681, 212] on input "U/25B/F041" at bounding box center [746, 216] width 182 height 24
paste input "U/25B/F020"
type input "U/25B/F020"
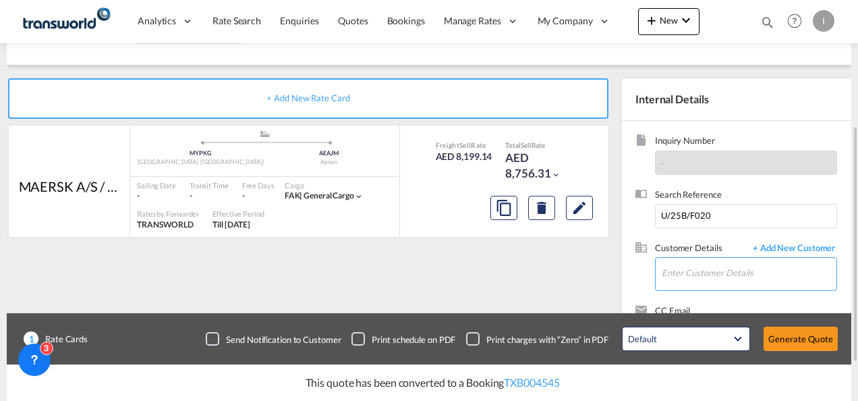
click at [699, 274] on input "Enter Customer Details" at bounding box center [749, 273] width 175 height 30
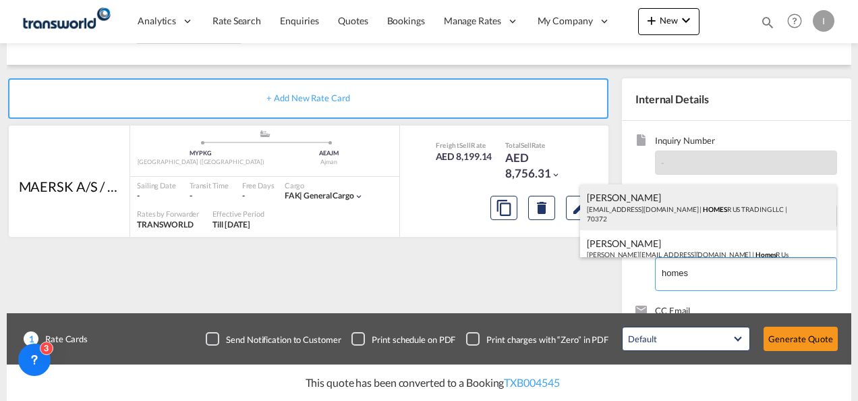
click at [632, 204] on div "Abhay S [EMAIL_ADDRESS][DOMAIN_NAME] | HOMES R US TRADING LLC | 70372" at bounding box center [708, 207] width 256 height 46
type input "HOMES R US TRADING LLC, Abhay S, [EMAIL_ADDRESS][DOMAIN_NAME]"
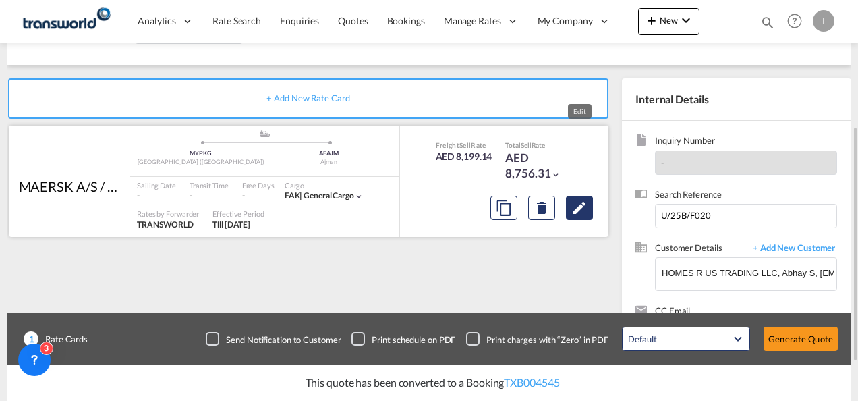
click at [582, 198] on button "Edit" at bounding box center [579, 208] width 27 height 24
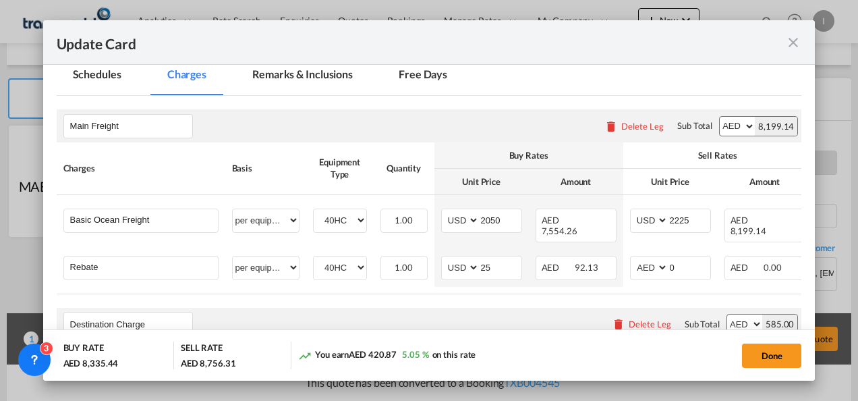
scroll to position [325, 0]
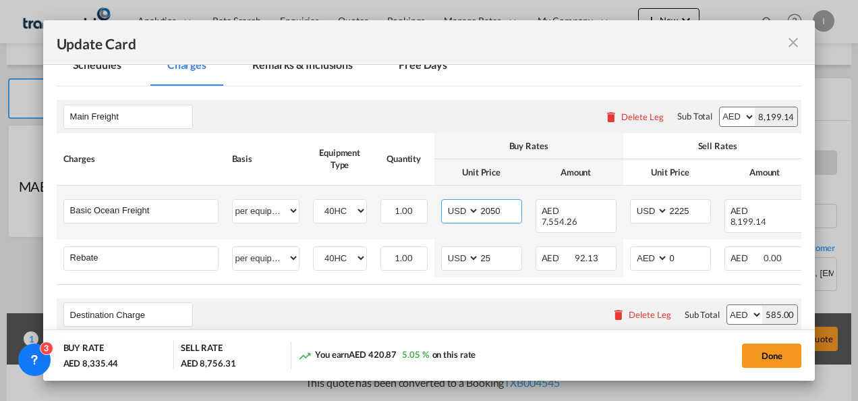
click at [489, 211] on input "2050" at bounding box center [501, 210] width 42 height 20
type input "1720"
click at [682, 205] on input "2225" at bounding box center [690, 210] width 42 height 20
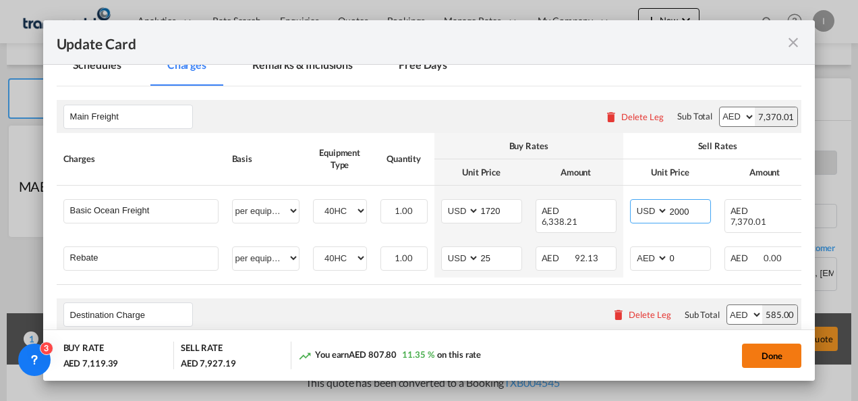
type input "2000"
click at [752, 361] on button "Done" at bounding box center [771, 355] width 59 height 24
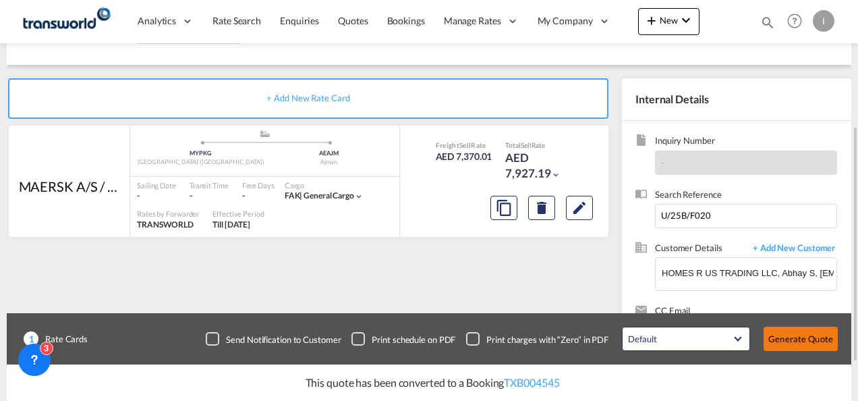
click at [796, 339] on button "Generate Quote" at bounding box center [801, 339] width 74 height 24
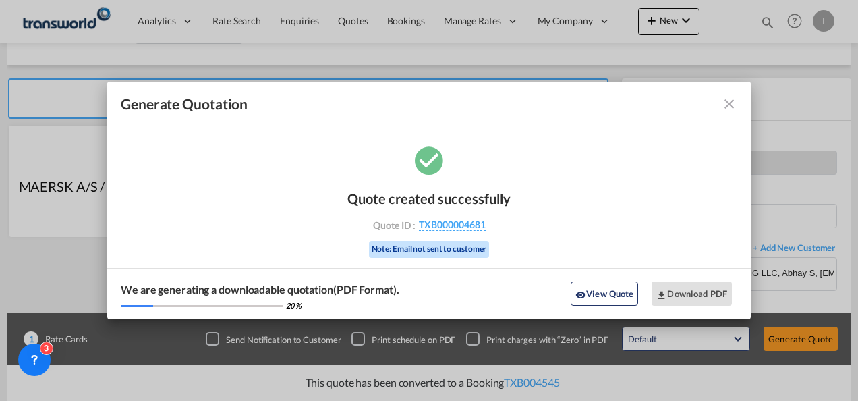
click at [454, 231] on div "Quote created successfully Quote ID : TXB000004681 Note: Email not sent to cust…" at bounding box center [429, 222] width 163 height 91
drag, startPoint x: 444, startPoint y: 216, endPoint x: 444, endPoint y: 224, distance: 8.1
click at [444, 224] on div "Quote created successfully Quote ID : TXB000004681 Note: Email not sent to cust…" at bounding box center [429, 222] width 163 height 91
click at [444, 224] on span "TXB000004681" at bounding box center [452, 225] width 67 height 12
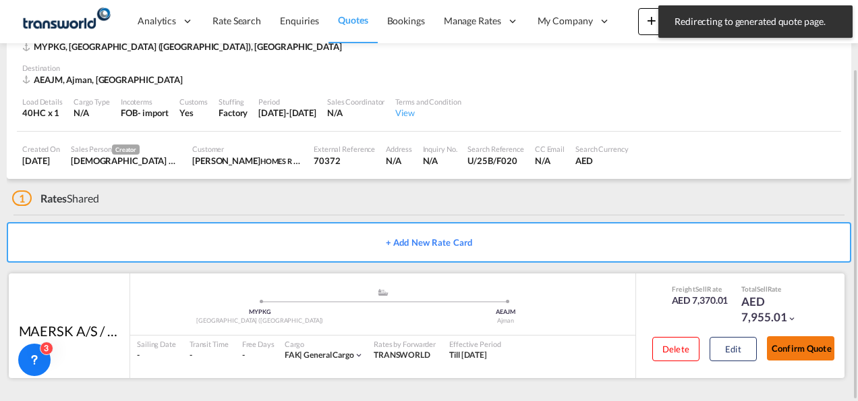
click at [787, 340] on button "Confirm Quote" at bounding box center [800, 348] width 67 height 24
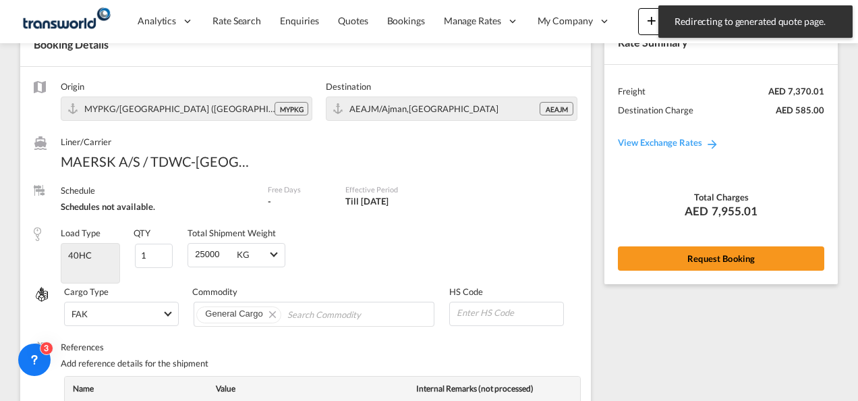
scroll to position [547, 0]
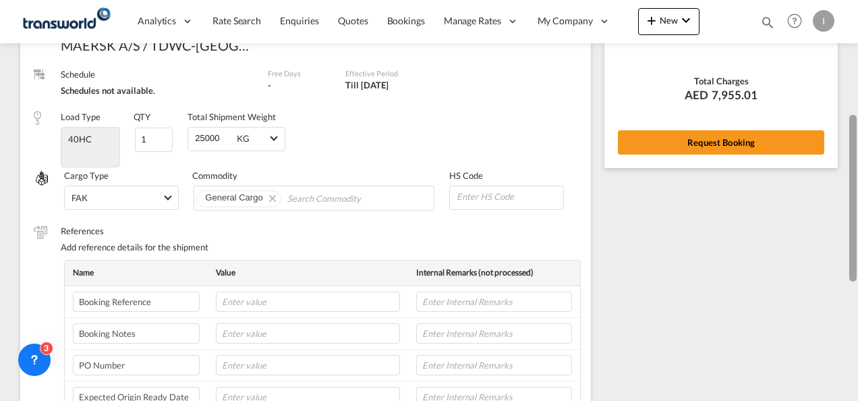
scroll to position [152, 0]
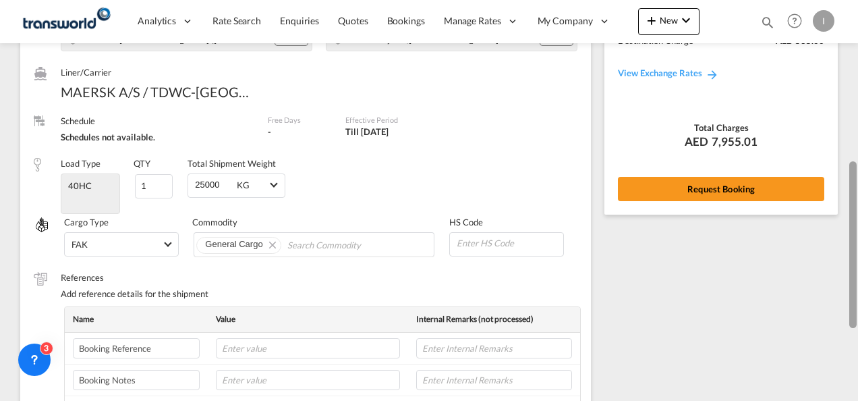
drag, startPoint x: 856, startPoint y: 309, endPoint x: 859, endPoint y: 144, distance: 164.7
click at [858, 144] on html "Analytics Reports Dashboard Rate Search Enquiries Quotes" at bounding box center [429, 200] width 858 height 401
click at [711, 169] on div "Rate Summary Freight AED 7,370.01 Destination Charge AED 585.00 View Exchange R…" at bounding box center [721, 83] width 233 height 262
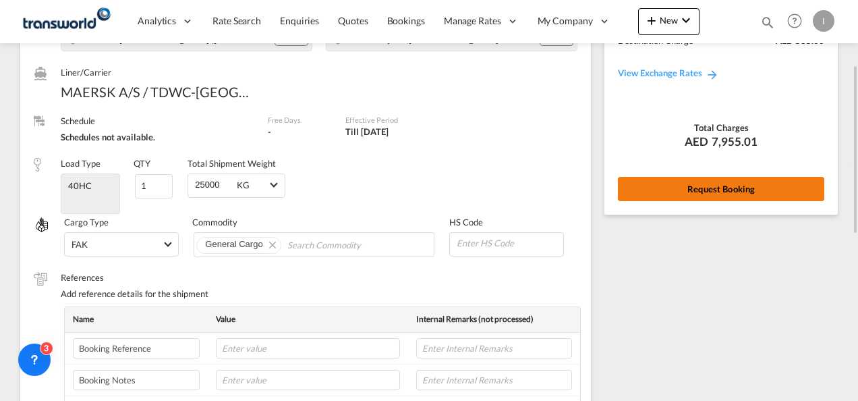
click at [709, 179] on button "Request Booking" at bounding box center [721, 189] width 206 height 24
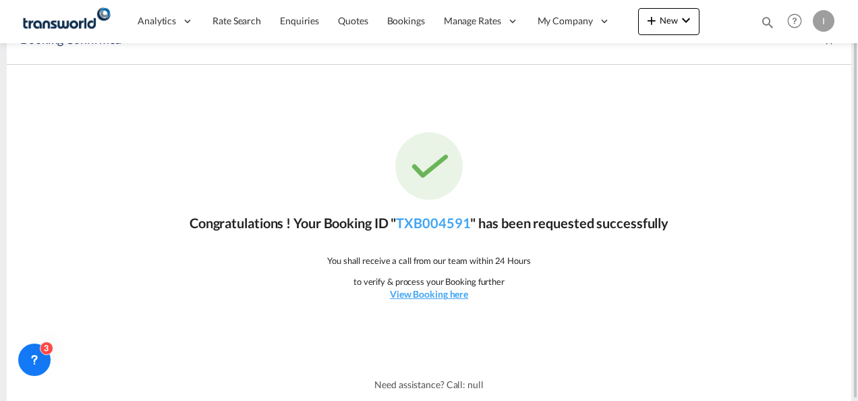
scroll to position [25, 0]
click at [451, 225] on link "TXB004591" at bounding box center [433, 223] width 74 height 16
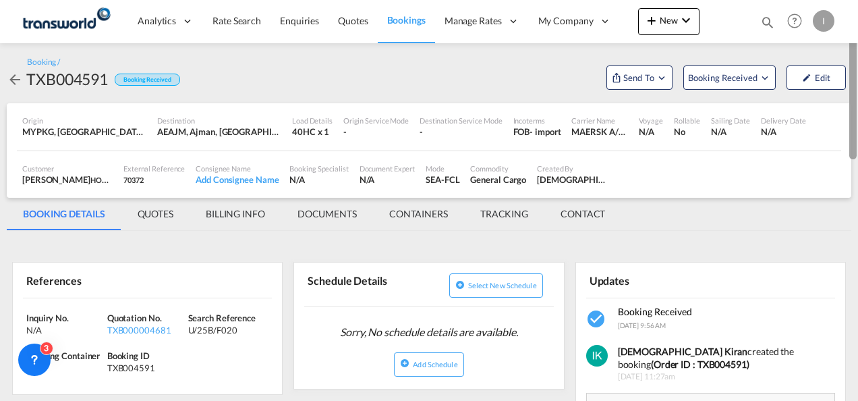
drag, startPoint x: 856, startPoint y: 265, endPoint x: 854, endPoint y: 95, distance: 169.4
click at [854, 95] on div at bounding box center [853, 81] width 7 height 157
click at [637, 78] on span "Send To" at bounding box center [639, 77] width 34 height 13
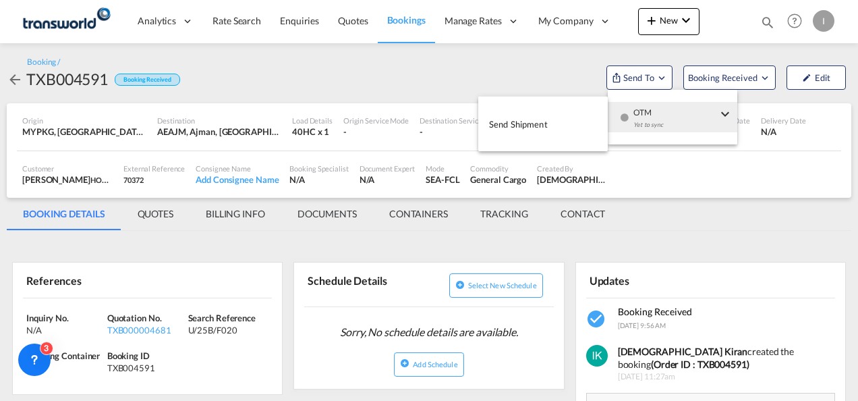
click at [641, 123] on div "Yet to sync" at bounding box center [676, 128] width 84 height 28
click at [525, 129] on span "Send Shipment" at bounding box center [518, 124] width 59 height 22
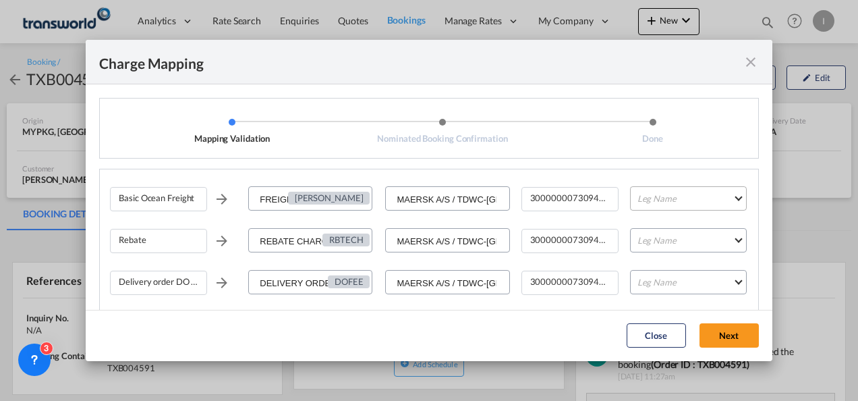
click at [673, 206] on md-select "Leg Name HANDLING ORIGIN VESSEL HANDLING DESTINATION OTHERS TL PICK UP CUSTOMS …" at bounding box center [688, 198] width 117 height 24
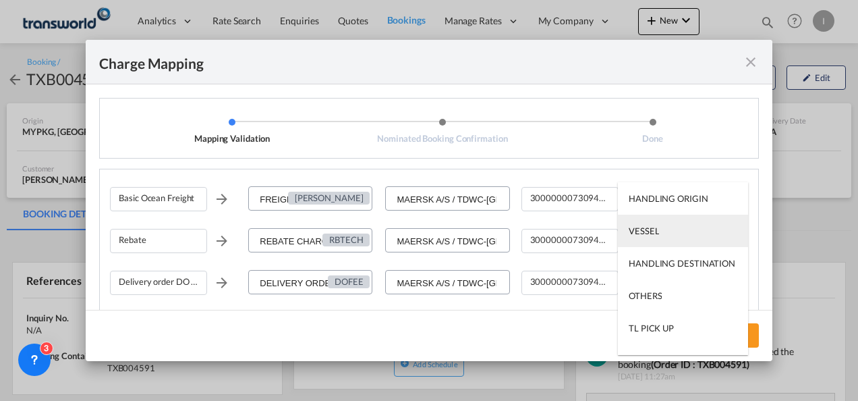
click at [661, 231] on md-option "VESSEL" at bounding box center [683, 231] width 130 height 32
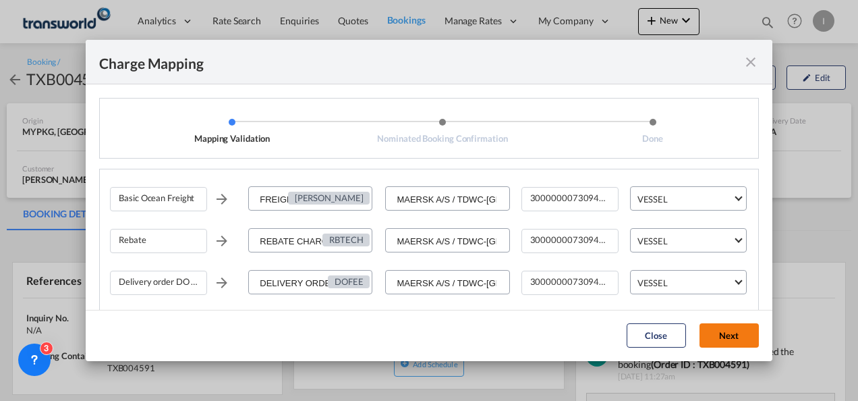
click at [750, 339] on button "Next" at bounding box center [729, 335] width 59 height 24
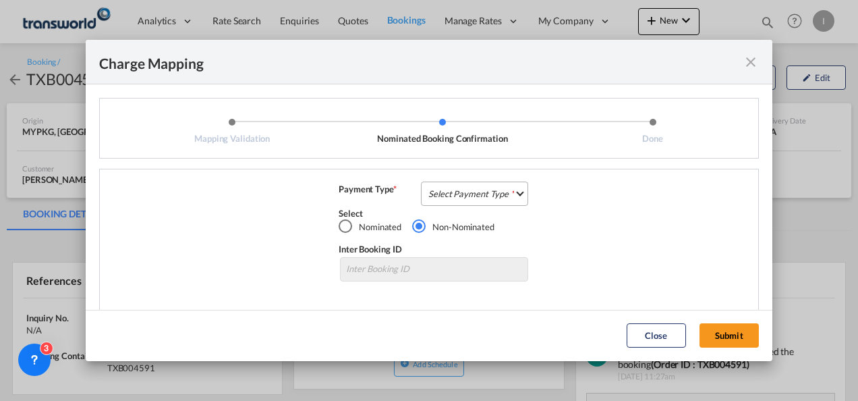
click at [491, 197] on md-select "Select Payment Type COLLECT PREPAID" at bounding box center [474, 194] width 107 height 24
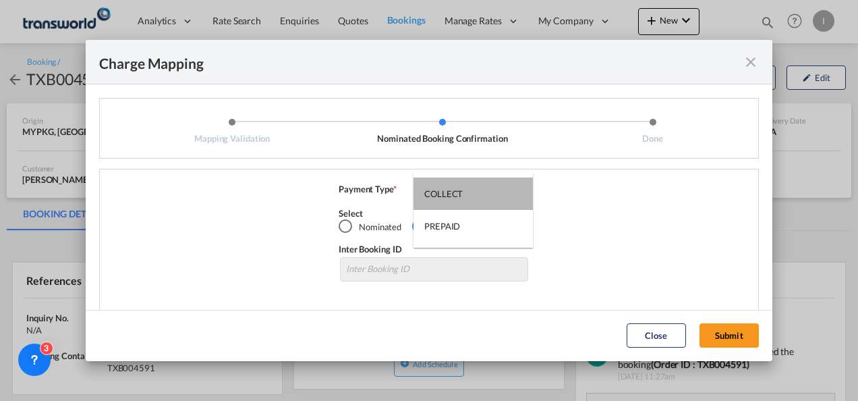
click at [491, 197] on md-option "COLLECT" at bounding box center [473, 193] width 119 height 32
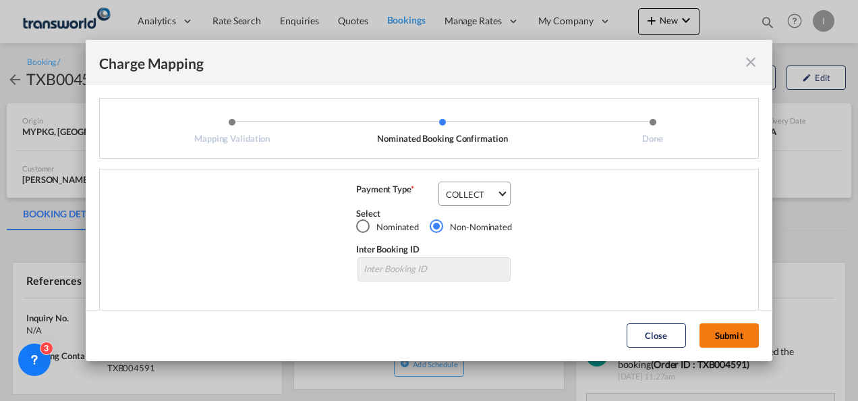
click at [717, 335] on button "Submit" at bounding box center [729, 335] width 59 height 24
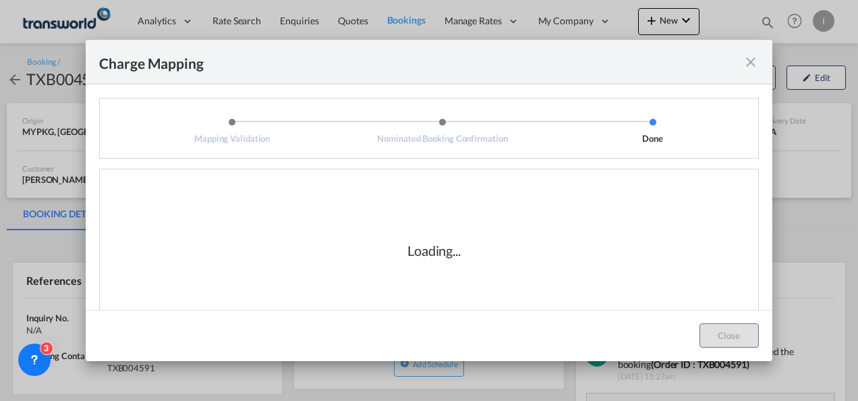
click at [702, 291] on div "Loading..." at bounding box center [434, 250] width 648 height 135
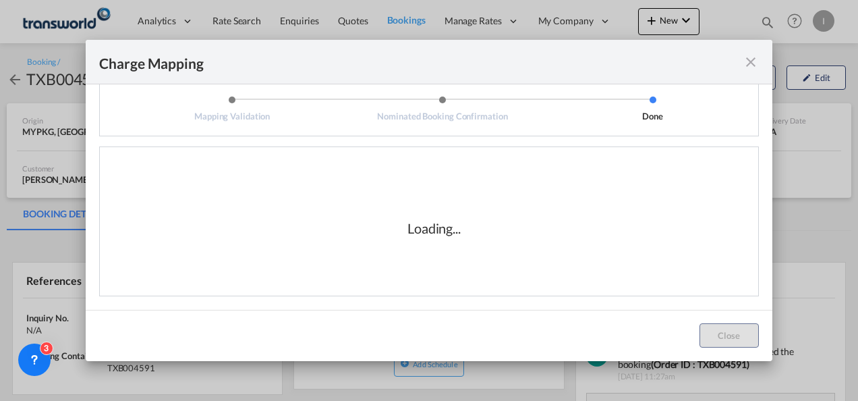
click at [486, 259] on div "Loading..." at bounding box center [434, 228] width 648 height 135
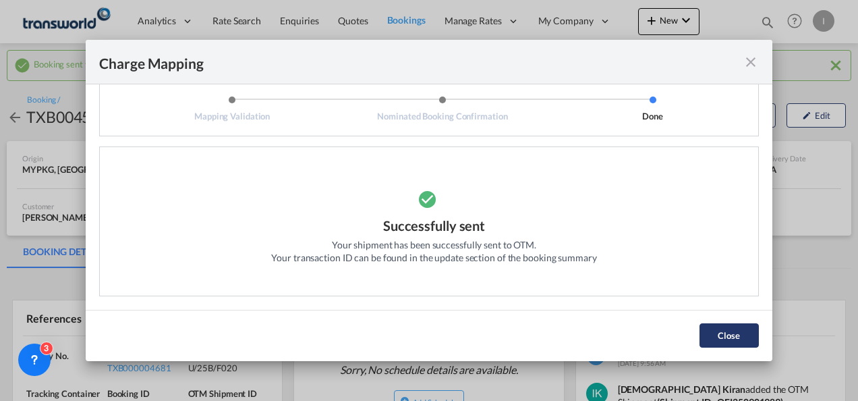
click at [704, 337] on button "Close" at bounding box center [729, 335] width 59 height 24
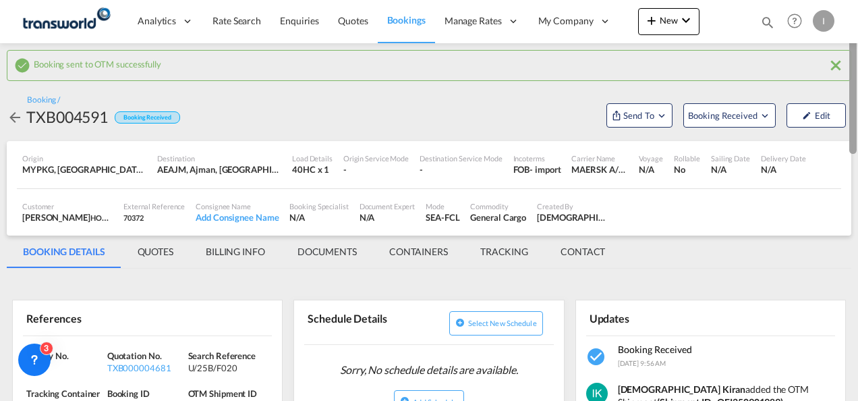
drag, startPoint x: 857, startPoint y: 93, endPoint x: 855, endPoint y: 148, distance: 55.4
click at [856, 148] on div at bounding box center [857, 200] width 3 height 395
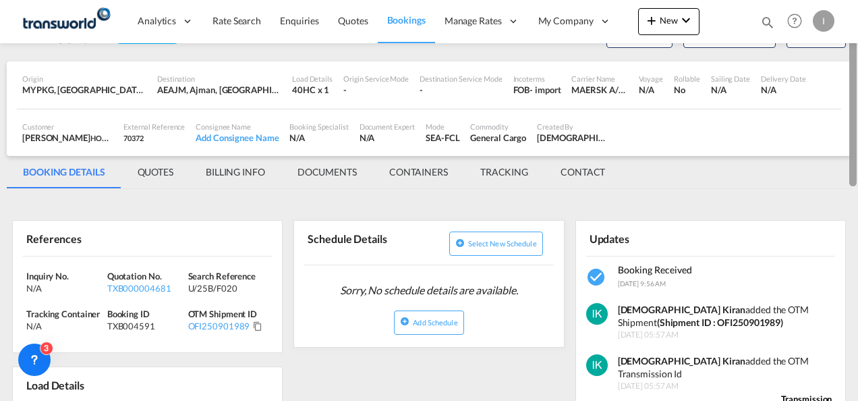
scroll to position [82, 0]
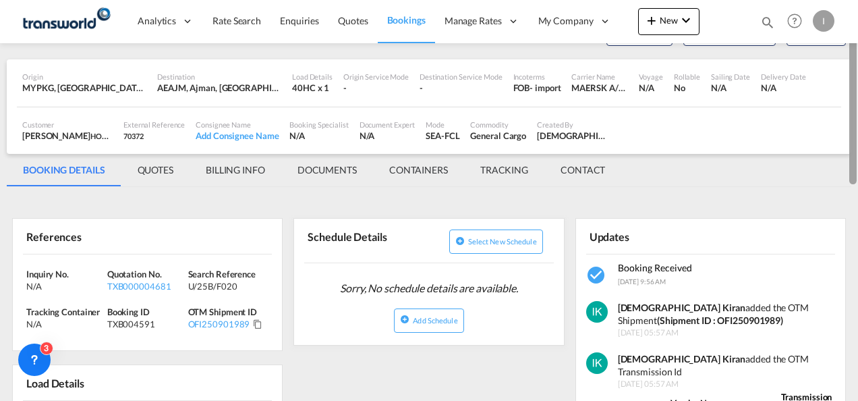
drag, startPoint x: 854, startPoint y: 236, endPoint x: 855, endPoint y: 116, distance: 120.1
click at [855, 116] on div at bounding box center [853, 108] width 7 height 151
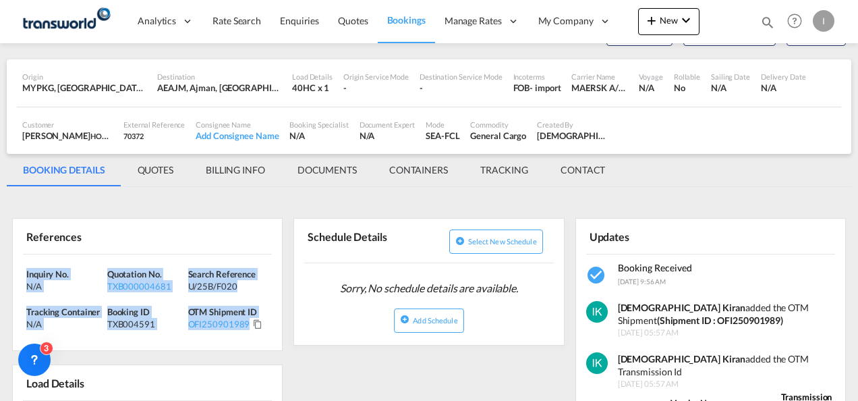
drag, startPoint x: 279, startPoint y: 332, endPoint x: -3, endPoint y: 259, distance: 291.3
click at [0, 259] on html "Analytics Reports Dashboard Rate Search Enquiries Quotes" at bounding box center [429, 200] width 858 height 401
copy div "Inquiry No. N/A Quotation No. TXB000004681 Search Reference U/25B/F020 Tracking…"
click at [162, 285] on div "TXB000004681" at bounding box center [146, 286] width 78 height 12
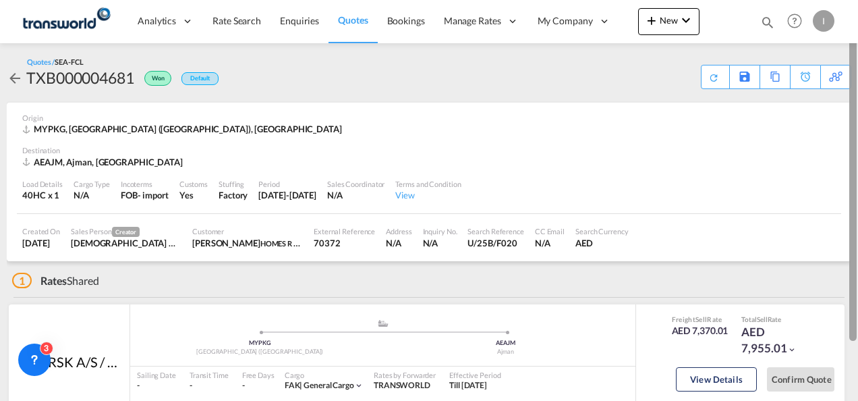
drag, startPoint x: 854, startPoint y: 203, endPoint x: 858, endPoint y: 69, distance: 134.3
click at [858, 69] on html "Analytics Reports Dashboard Rate Search Enquiries Quotes" at bounding box center [429, 200] width 858 height 401
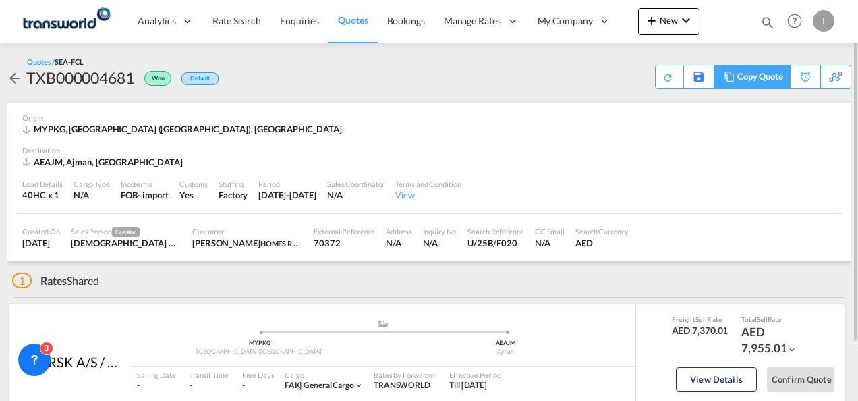
click at [726, 76] on md-icon at bounding box center [729, 77] width 16 height 10
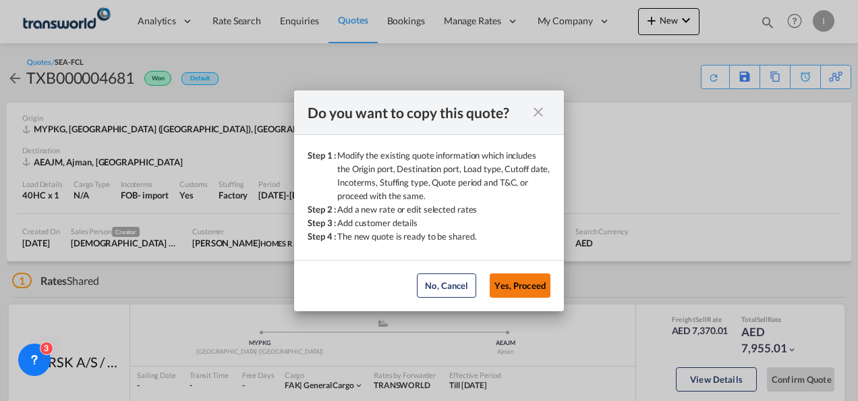
click at [513, 283] on button "Yes, Proceed" at bounding box center [520, 285] width 61 height 24
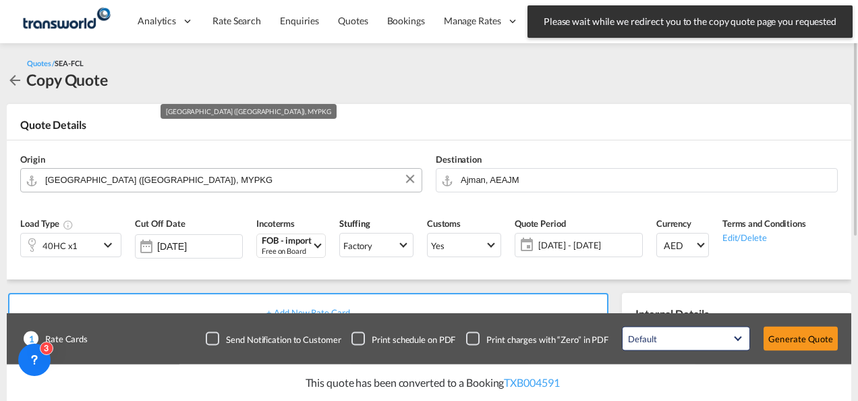
click at [123, 184] on input "[GEOGRAPHIC_DATA] ([GEOGRAPHIC_DATA]), MYPKG" at bounding box center [230, 180] width 370 height 24
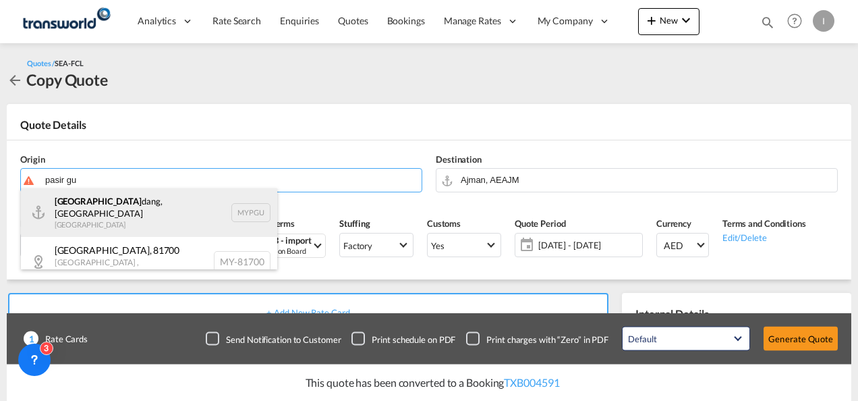
click at [119, 219] on div "[GEOGRAPHIC_DATA] dang, [GEOGRAPHIC_DATA] MYPGU" at bounding box center [149, 212] width 256 height 49
type input "[GEOGRAPHIC_DATA], [GEOGRAPHIC_DATA], [GEOGRAPHIC_DATA]"
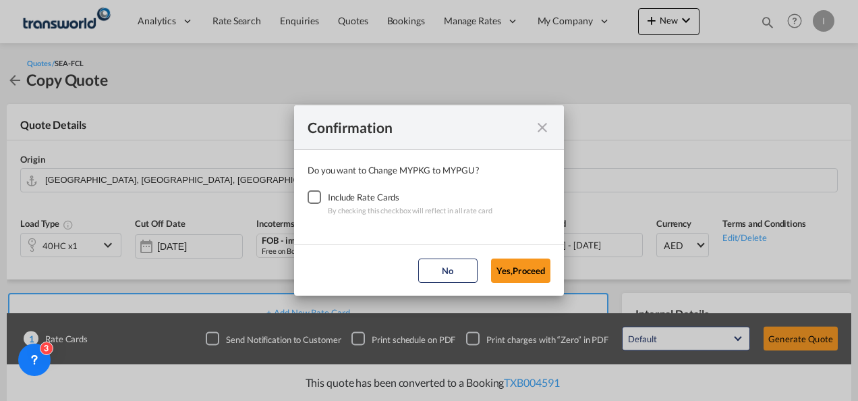
click at [312, 195] on div "Checkbox No Ink" at bounding box center [314, 196] width 13 height 13
click at [534, 271] on button "Yes,Proceed" at bounding box center [520, 270] width 59 height 24
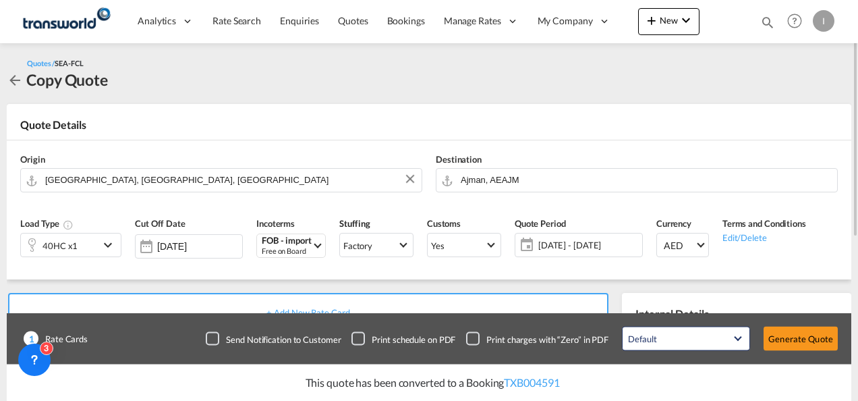
click at [99, 251] on div "40HC x1" at bounding box center [60, 244] width 78 height 23
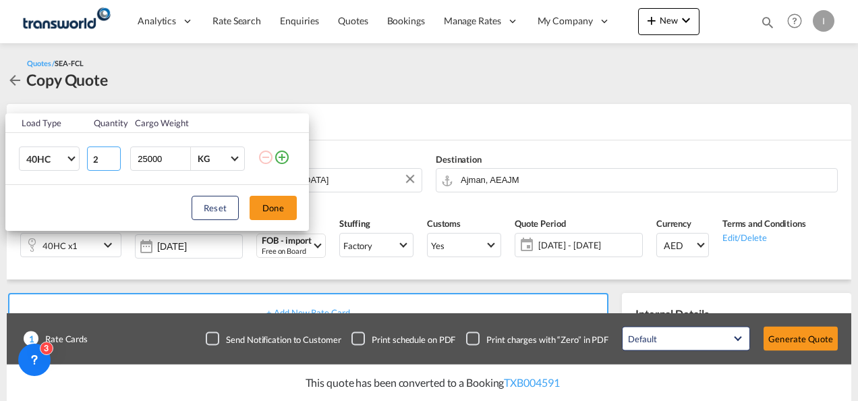
type input "2"
click at [113, 155] on input "2" at bounding box center [104, 158] width 34 height 24
click at [246, 204] on div "Reset Done" at bounding box center [157, 208] width 304 height 46
click at [265, 206] on button "Done" at bounding box center [273, 208] width 47 height 24
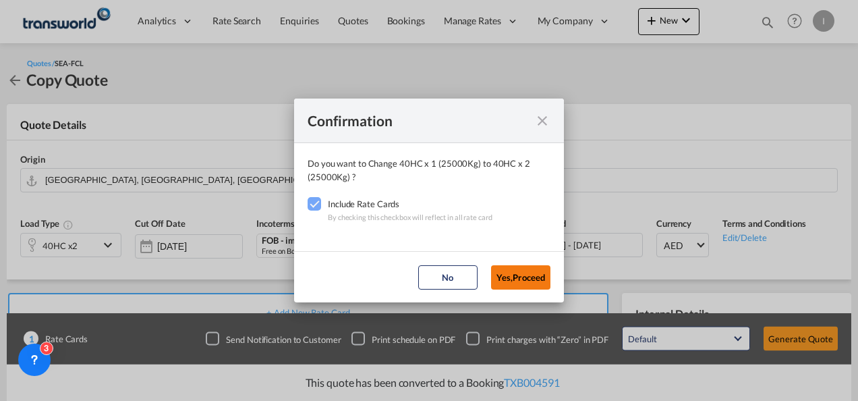
click at [534, 275] on button "Yes,Proceed" at bounding box center [520, 277] width 59 height 24
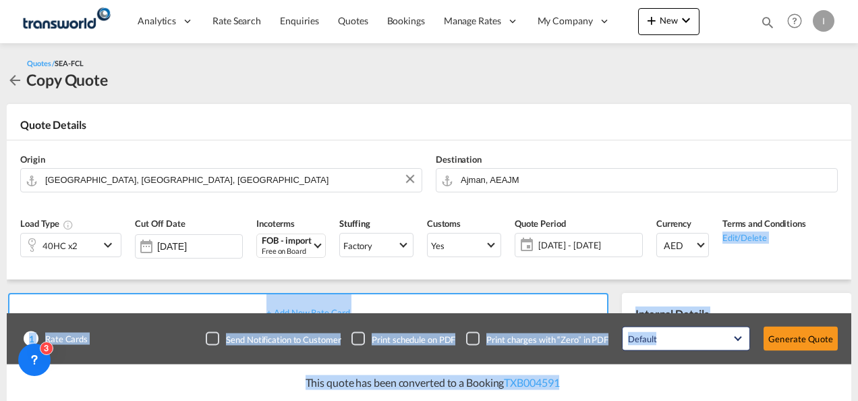
drag, startPoint x: 858, startPoint y: 146, endPoint x: 860, endPoint y: 214, distance: 68.2
click at [858, 214] on html "Analytics Reports Dashboard Rate Search Enquiries Quotes" at bounding box center [429, 200] width 858 height 401
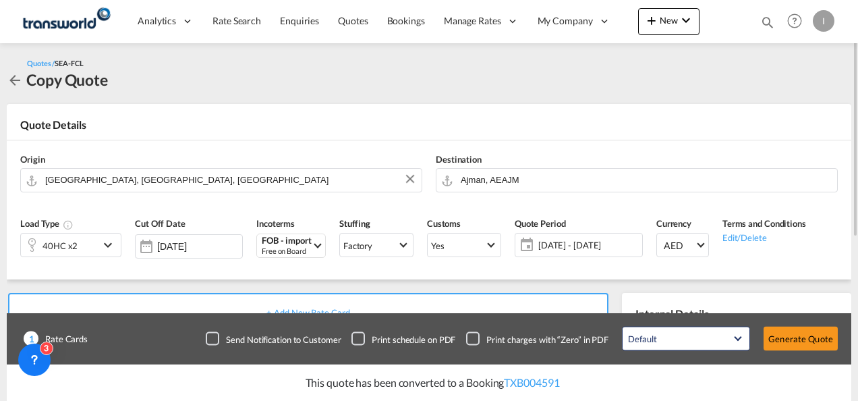
drag, startPoint x: 860, startPoint y: 214, endPoint x: 802, endPoint y: 97, distance: 130.7
click at [802, 97] on div "Quotes / SEA-FCL Copy Quote" at bounding box center [429, 73] width 845 height 61
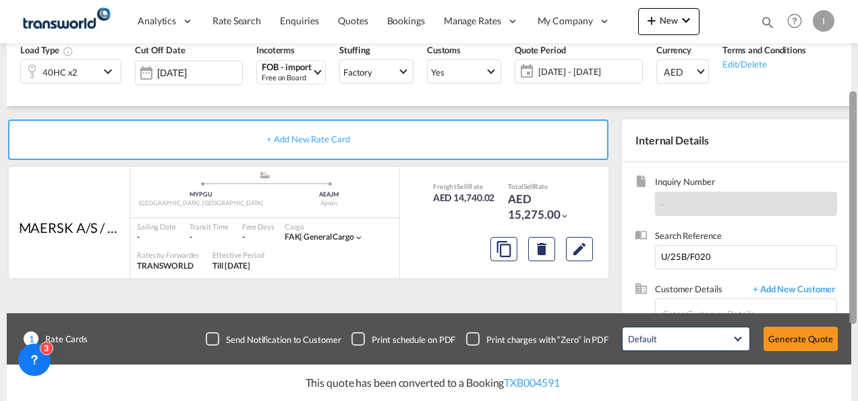
scroll to position [193, 0]
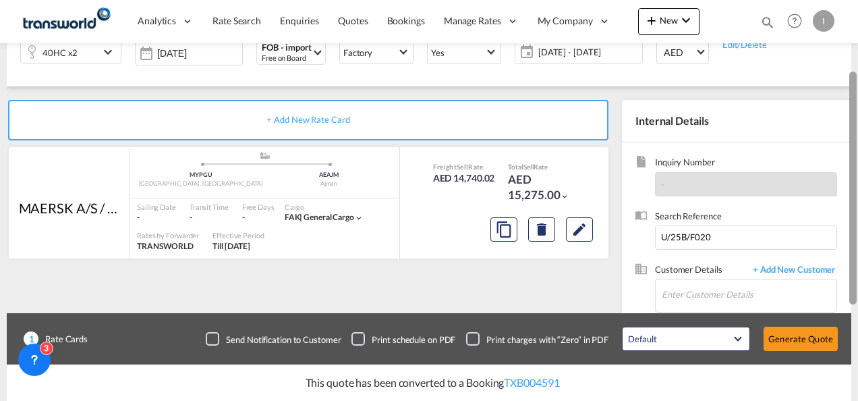
drag, startPoint x: 854, startPoint y: 125, endPoint x: 858, endPoint y: 238, distance: 112.8
click at [858, 238] on html "Analytics Reports Dashboard Rate Search Enquiries Quotes" at bounding box center [429, 200] width 858 height 401
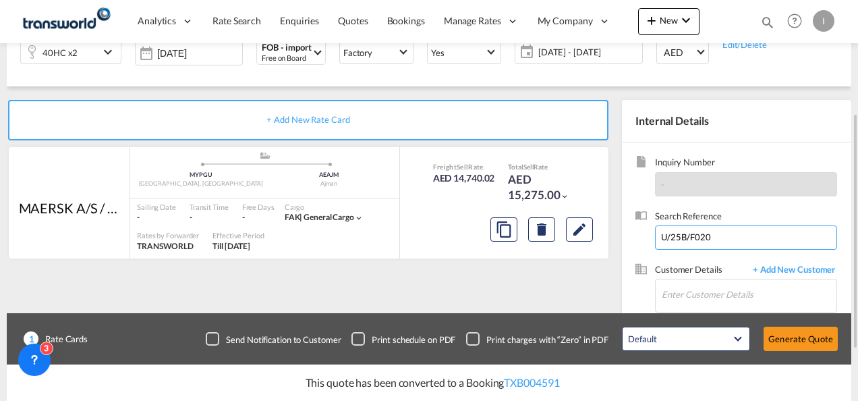
click at [687, 236] on input "U/25B/F020" at bounding box center [746, 237] width 182 height 24
paste input "U/25B/F048"
type input "U/25B/F048"
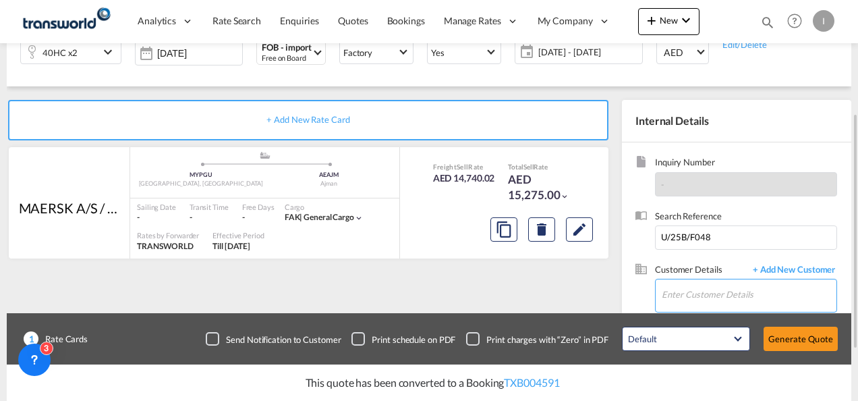
click at [676, 294] on input "Enter Customer Details" at bounding box center [749, 294] width 175 height 30
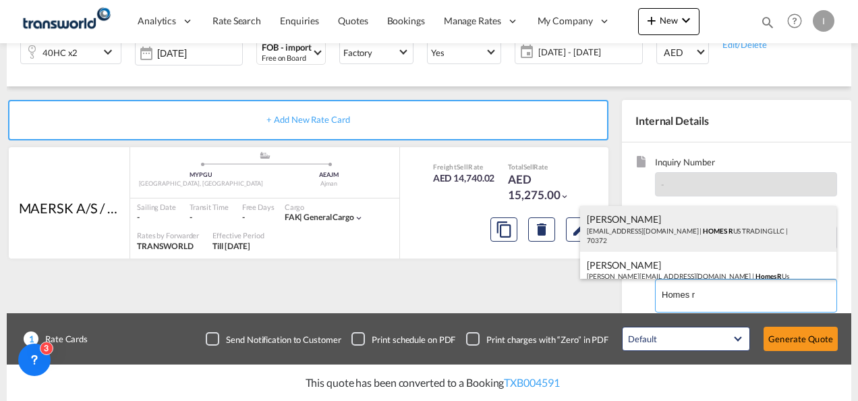
click at [638, 231] on div "Abhay S [EMAIL_ADDRESS][DOMAIN_NAME] | HOMES R US TRADING LLC | 70372" at bounding box center [708, 229] width 256 height 46
type input "HOMES R US TRADING LLC, Abhay S, [EMAIL_ADDRESS][DOMAIN_NAME]"
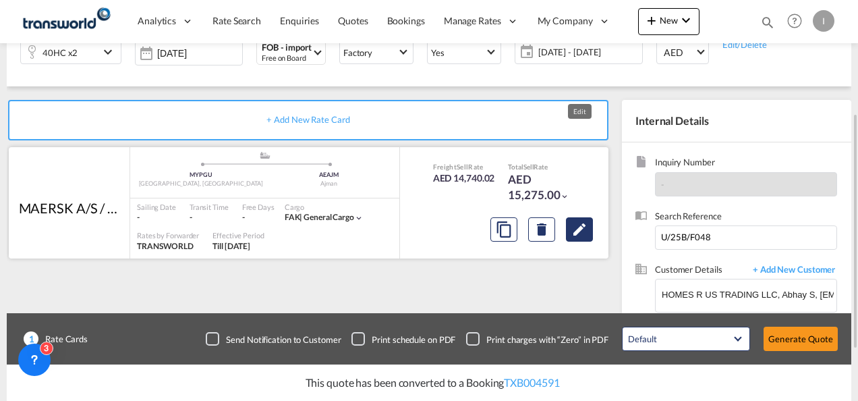
click at [575, 221] on md-icon "Edit" at bounding box center [580, 229] width 16 height 16
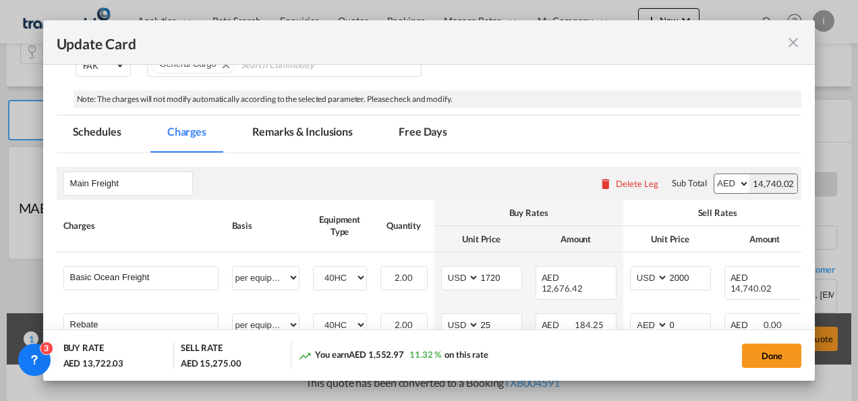
scroll to position [277, 0]
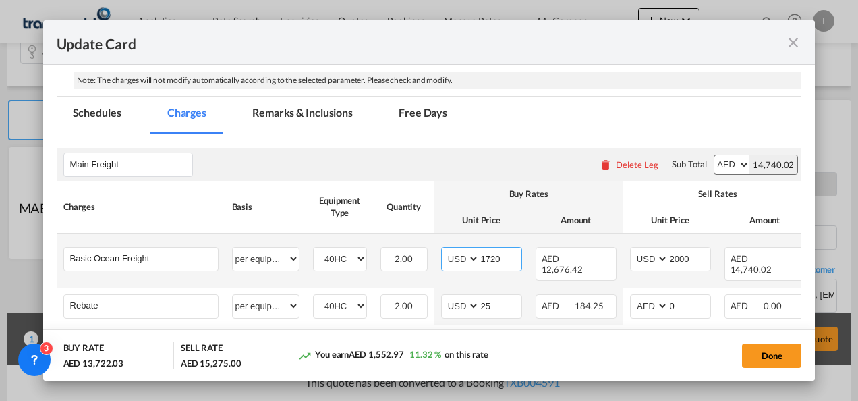
click at [490, 258] on input "1720" at bounding box center [501, 258] width 42 height 20
type input "1950"
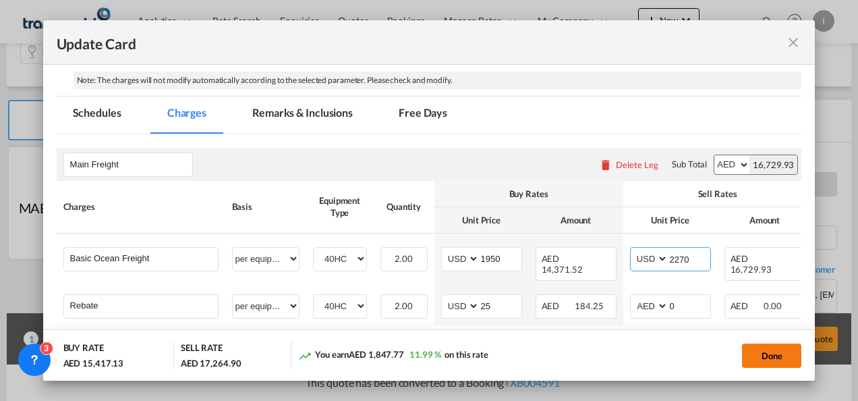
type input "2270"
click at [762, 354] on button "Done" at bounding box center [771, 355] width 59 height 24
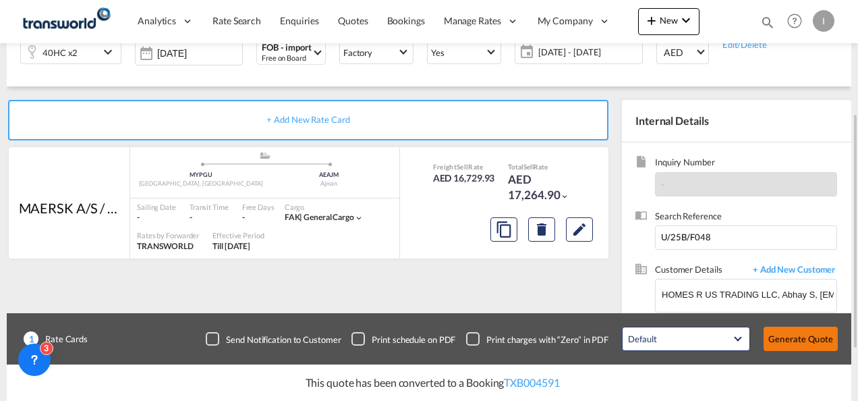
click at [797, 335] on button "Generate Quote" at bounding box center [801, 339] width 74 height 24
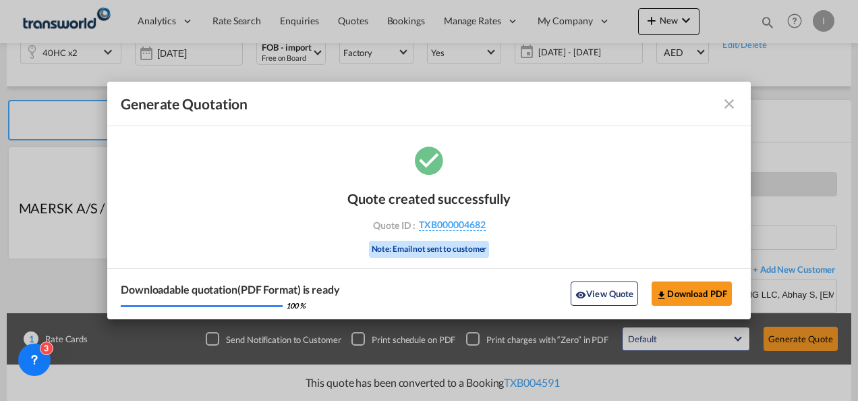
click at [644, 227] on div "Quote created successfully Quote ID : TXB000004682 Note: Email not sent to cust…" at bounding box center [429, 231] width 644 height 176
click at [455, 213] on div "Quote created successfully Quote ID : TXB000004682 Note: Email not sent to cust…" at bounding box center [429, 222] width 163 height 91
click at [453, 219] on span "TXB000004682" at bounding box center [452, 225] width 67 height 12
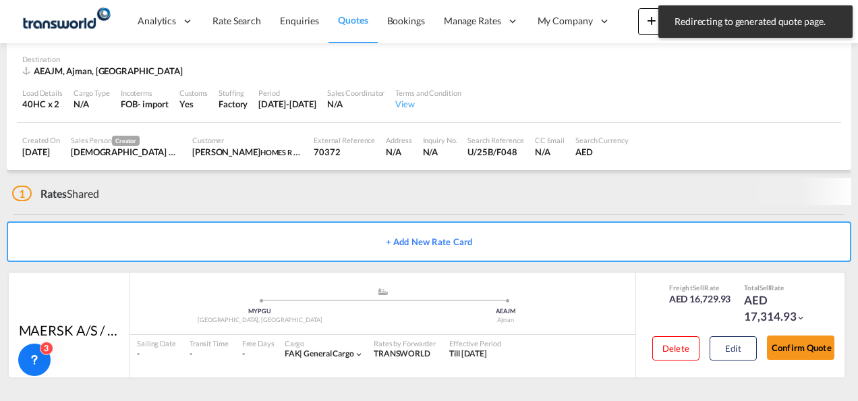
scroll to position [90, 0]
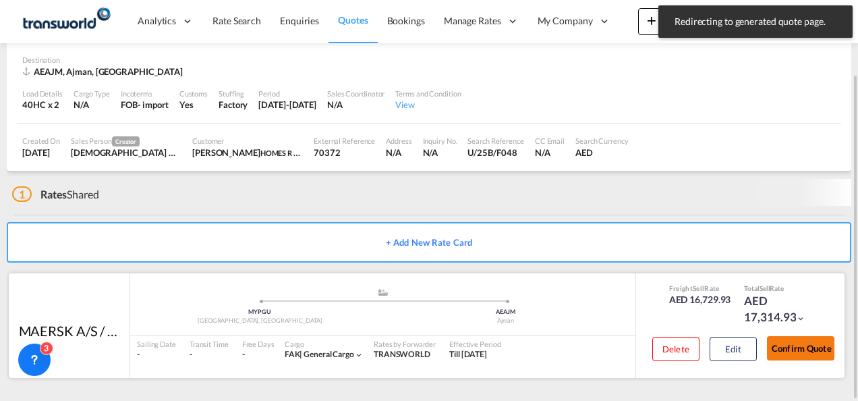
click at [795, 343] on button "Confirm Quote" at bounding box center [800, 348] width 67 height 24
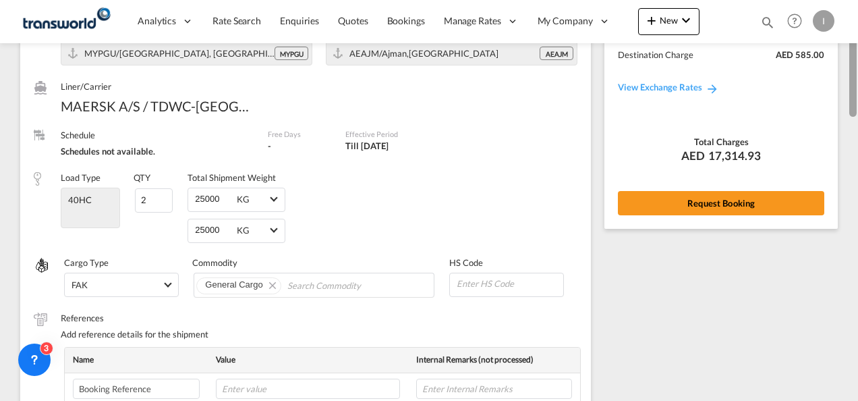
scroll to position [31, 0]
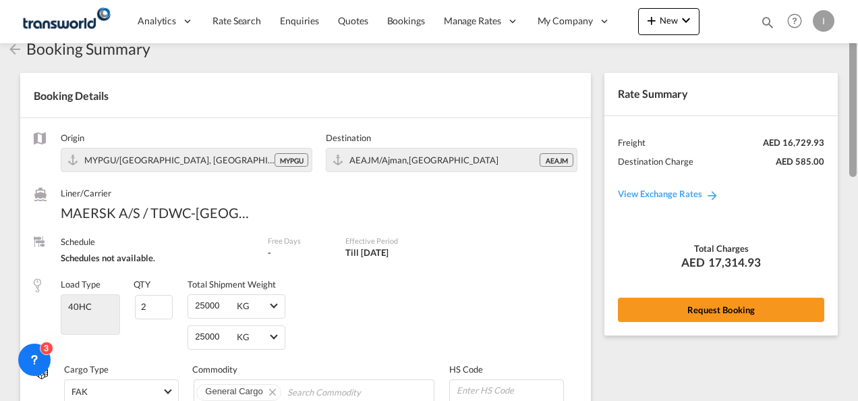
drag, startPoint x: 854, startPoint y: 309, endPoint x: 860, endPoint y: 89, distance: 220.1
click at [858, 89] on html "Analytics Reports Dashboard Rate Search Enquiries Quotes" at bounding box center [429, 200] width 858 height 401
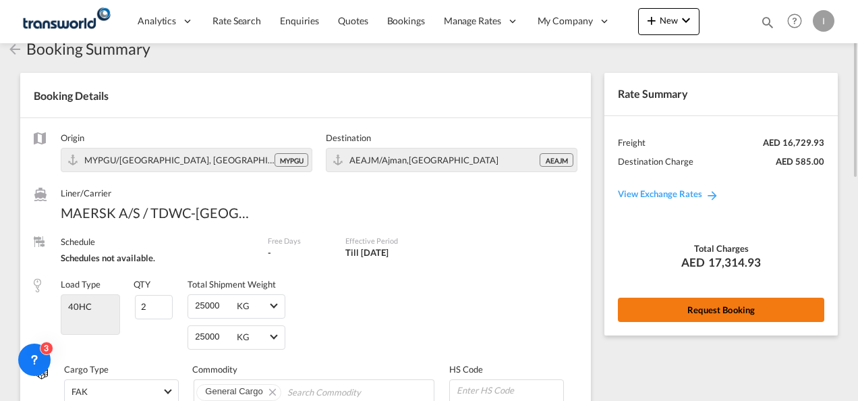
click at [744, 311] on button "Request Booking" at bounding box center [721, 310] width 206 height 24
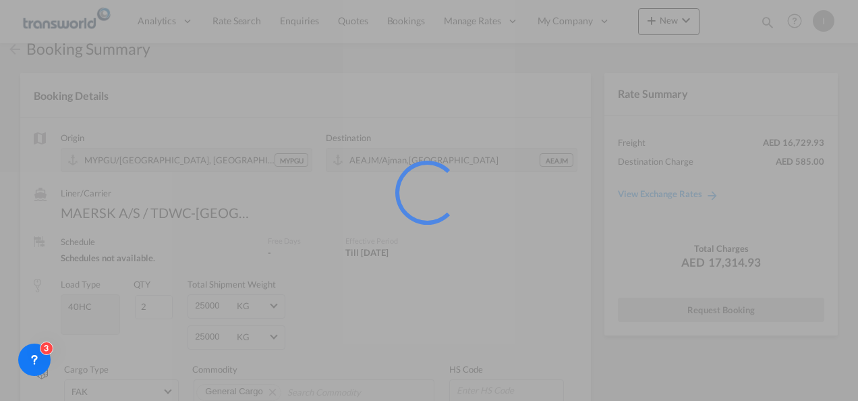
scroll to position [25, 0]
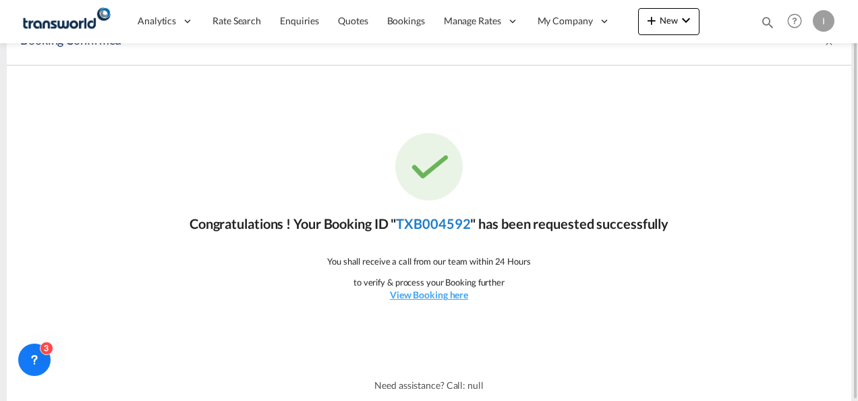
click at [443, 223] on link "TXB004592" at bounding box center [433, 223] width 74 height 16
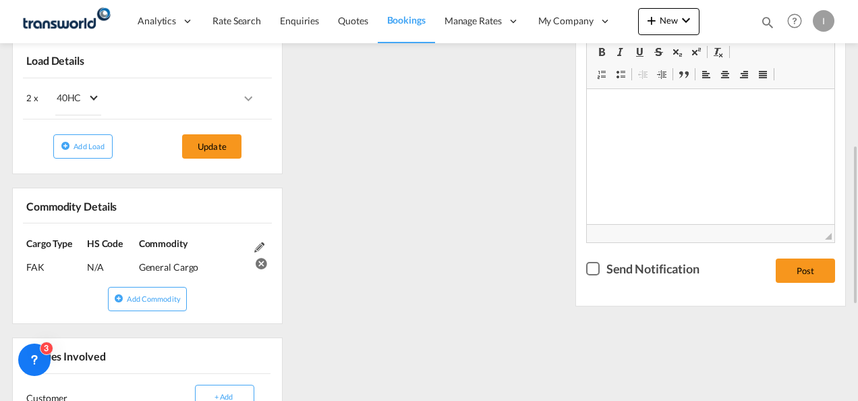
scroll to position [414, 0]
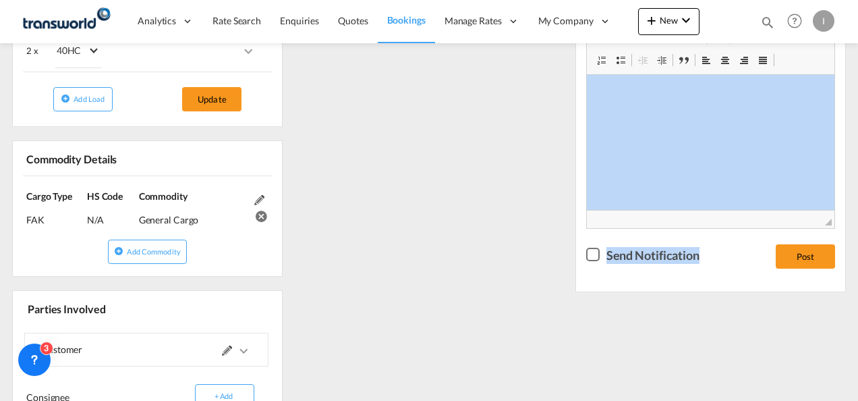
drag, startPoint x: 857, startPoint y: 211, endPoint x: 860, endPoint y: 32, distance: 178.2
click at [858, 32] on html "Analytics Reports Dashboard Rate Search Enquiries Quotes" at bounding box center [429, 200] width 858 height 401
click at [520, 169] on div "References Inquiry No. N/A Quotation No. TXB000004682 Search Reference U/25B/F0…" at bounding box center [429, 195] width 845 height 742
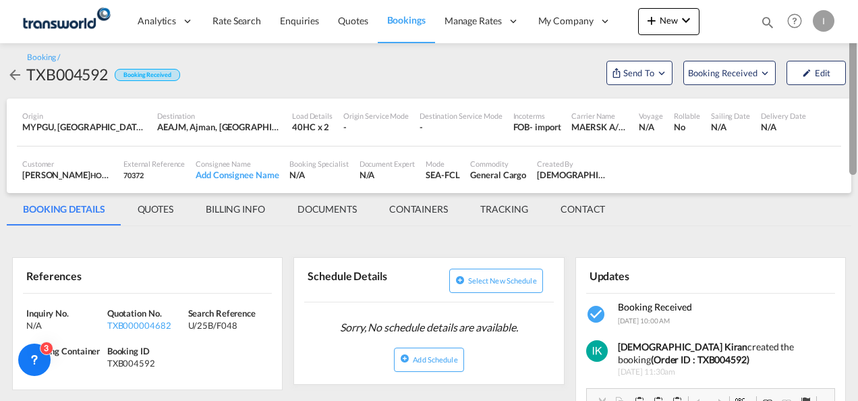
scroll to position [0, 0]
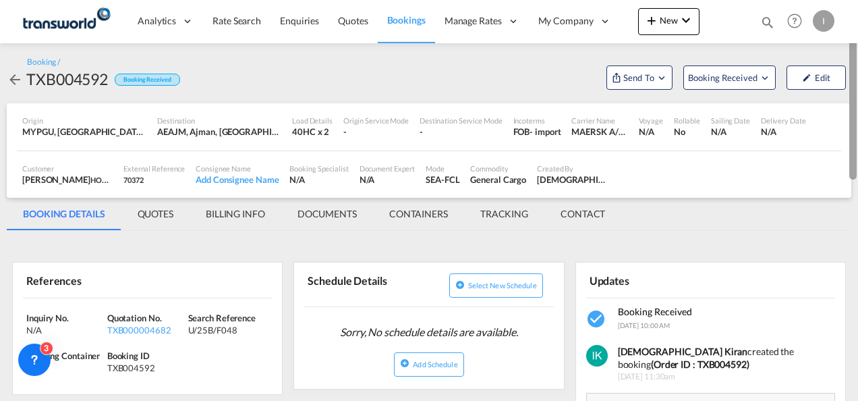
drag, startPoint x: 852, startPoint y: 246, endPoint x: 854, endPoint y: 63, distance: 183.6
click at [854, 63] on div at bounding box center [853, 101] width 7 height 157
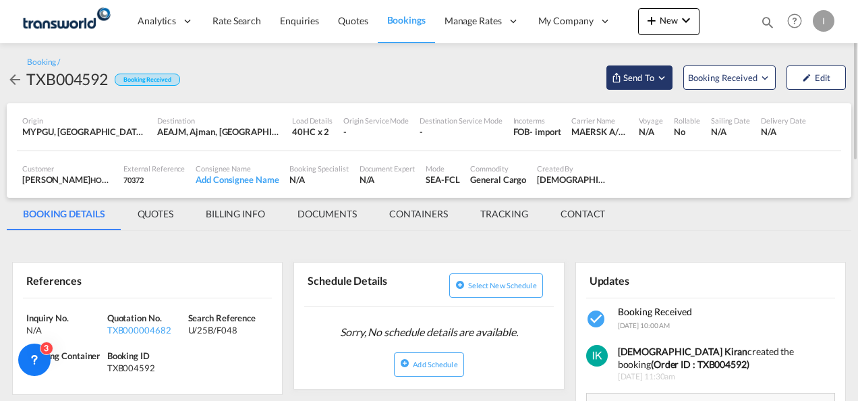
click at [618, 82] on md-icon "Open demo menu" at bounding box center [616, 77] width 11 height 11
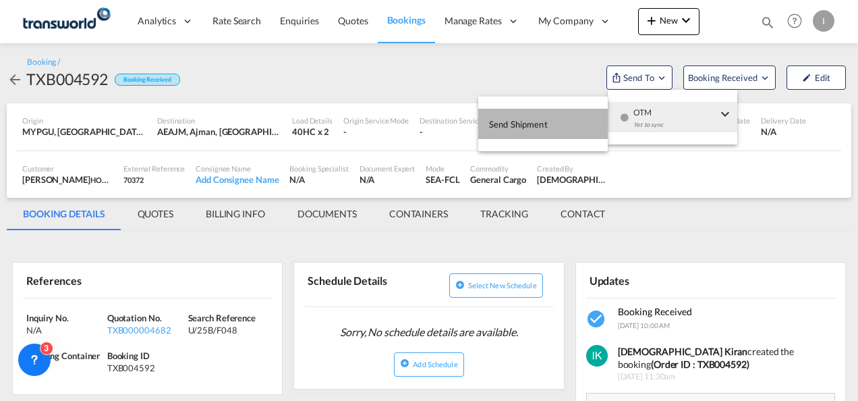
click at [579, 119] on button "Send Shipment" at bounding box center [543, 124] width 130 height 30
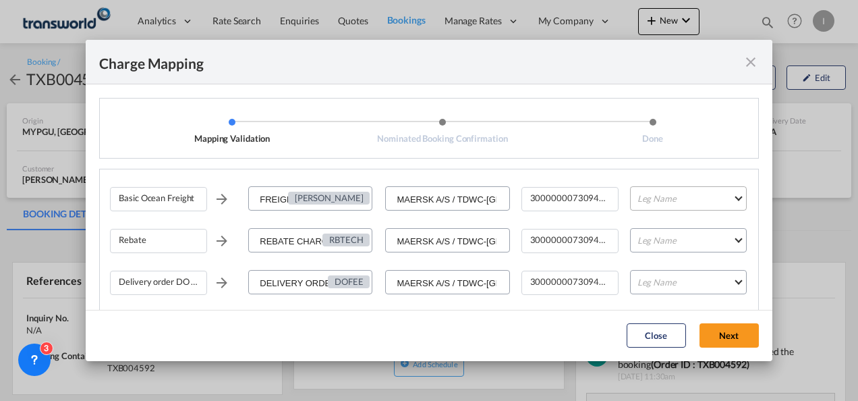
click at [637, 208] on md-select "Leg Name HANDLING ORIGIN VESSEL HANDLING DESTINATION OTHERS TL PICK UP CUSTOMS …" at bounding box center [688, 198] width 117 height 24
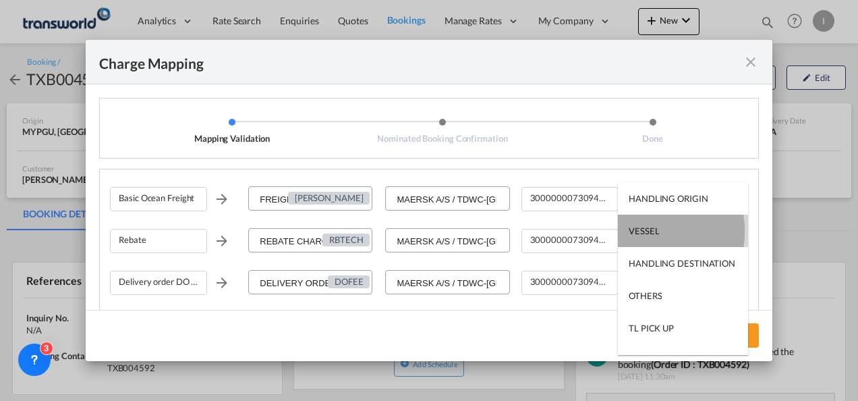
click at [638, 231] on div "VESSEL" at bounding box center [644, 231] width 30 height 12
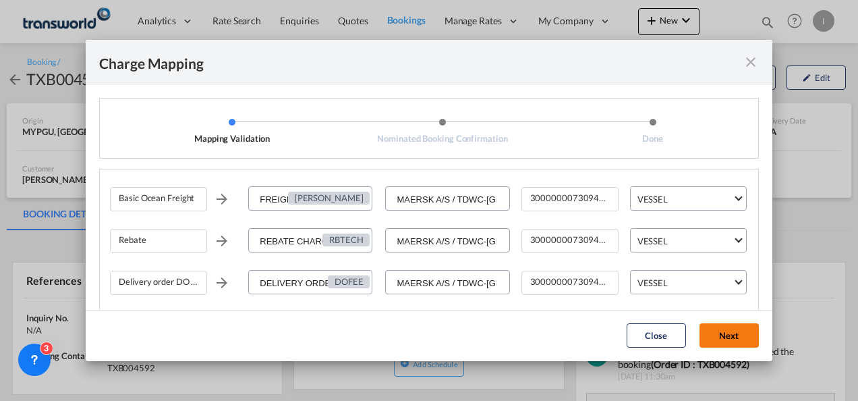
click at [715, 328] on button "Next" at bounding box center [729, 335] width 59 height 24
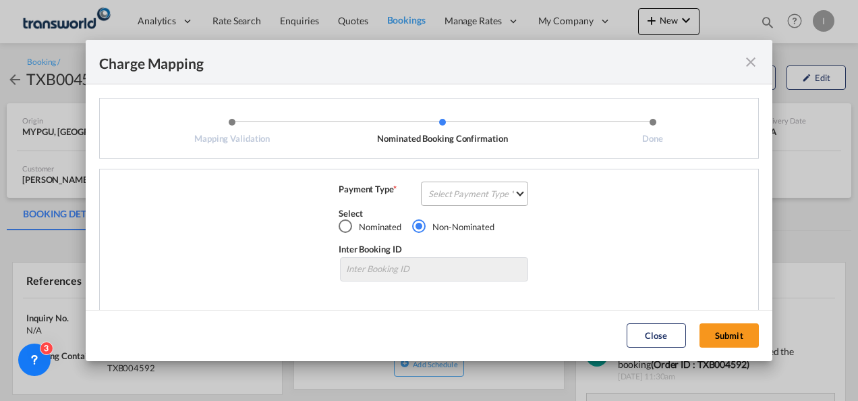
click at [513, 197] on md-select "Select Payment Type COLLECT PREPAID" at bounding box center [474, 194] width 107 height 24
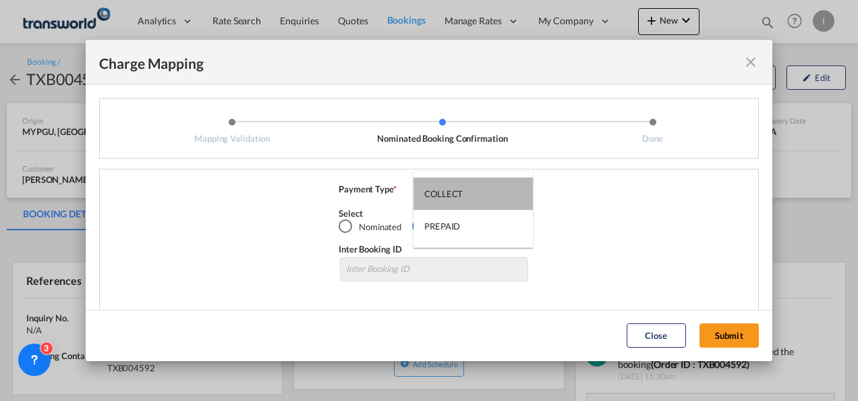
click at [513, 197] on md-option "COLLECT" at bounding box center [473, 193] width 119 height 32
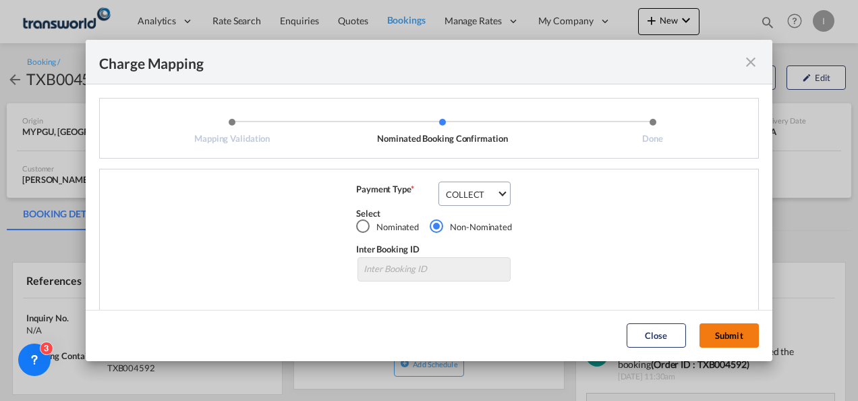
click at [734, 340] on button "Submit" at bounding box center [729, 335] width 59 height 24
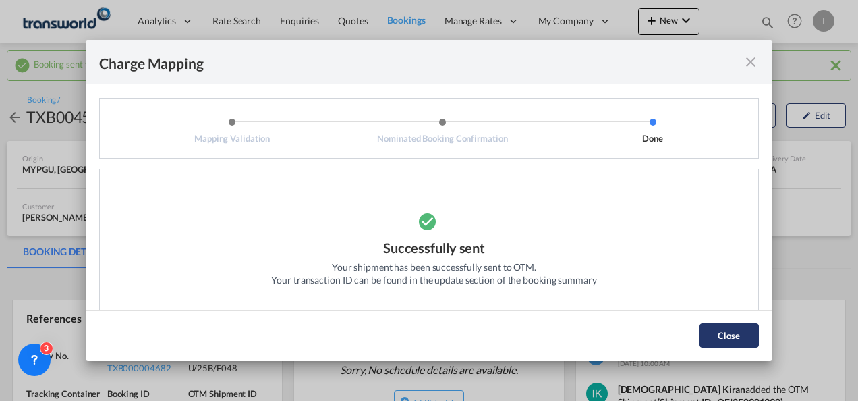
click at [741, 339] on button "Close" at bounding box center [729, 335] width 59 height 24
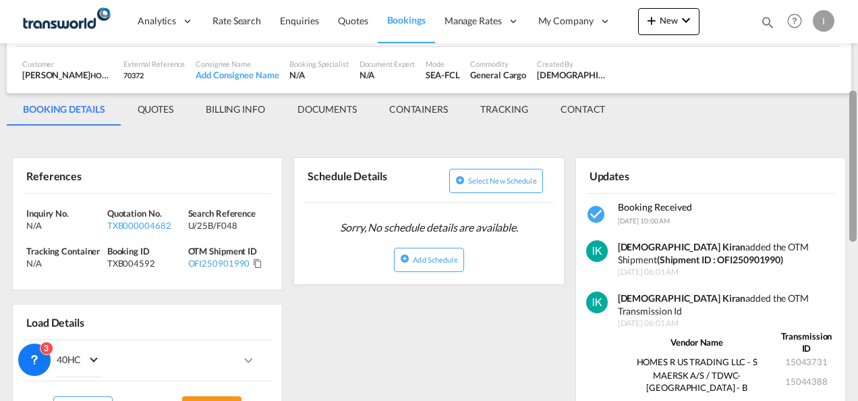
scroll to position [178, 0]
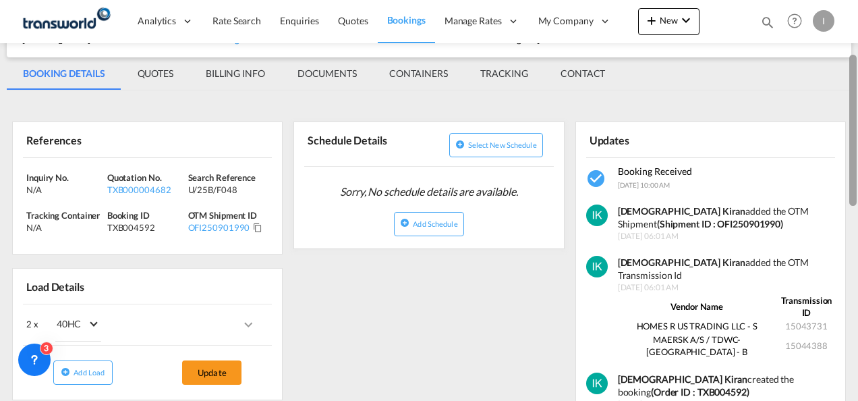
drag, startPoint x: 856, startPoint y: 113, endPoint x: 855, endPoint y: 180, distance: 67.5
click at [855, 180] on div at bounding box center [853, 130] width 7 height 151
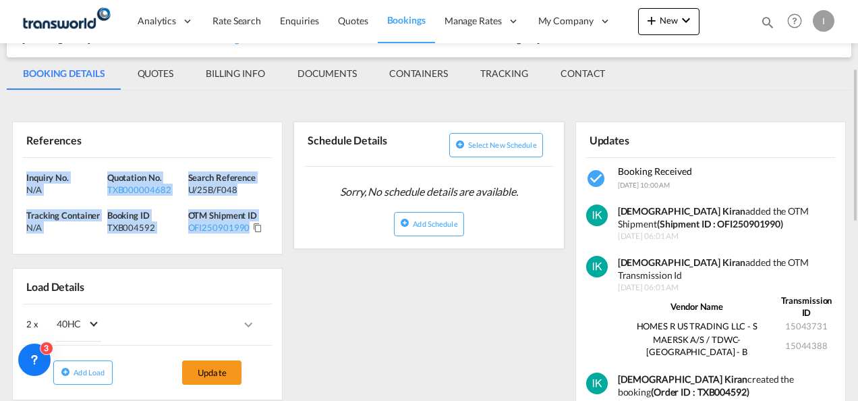
drag, startPoint x: 276, startPoint y: 229, endPoint x: 7, endPoint y: 174, distance: 274.9
copy div "Inquiry No. N/A Quotation No. TXB000004682 Search Reference U/25B/F048 Tracking…"
